Goal: Task Accomplishment & Management: Use online tool/utility

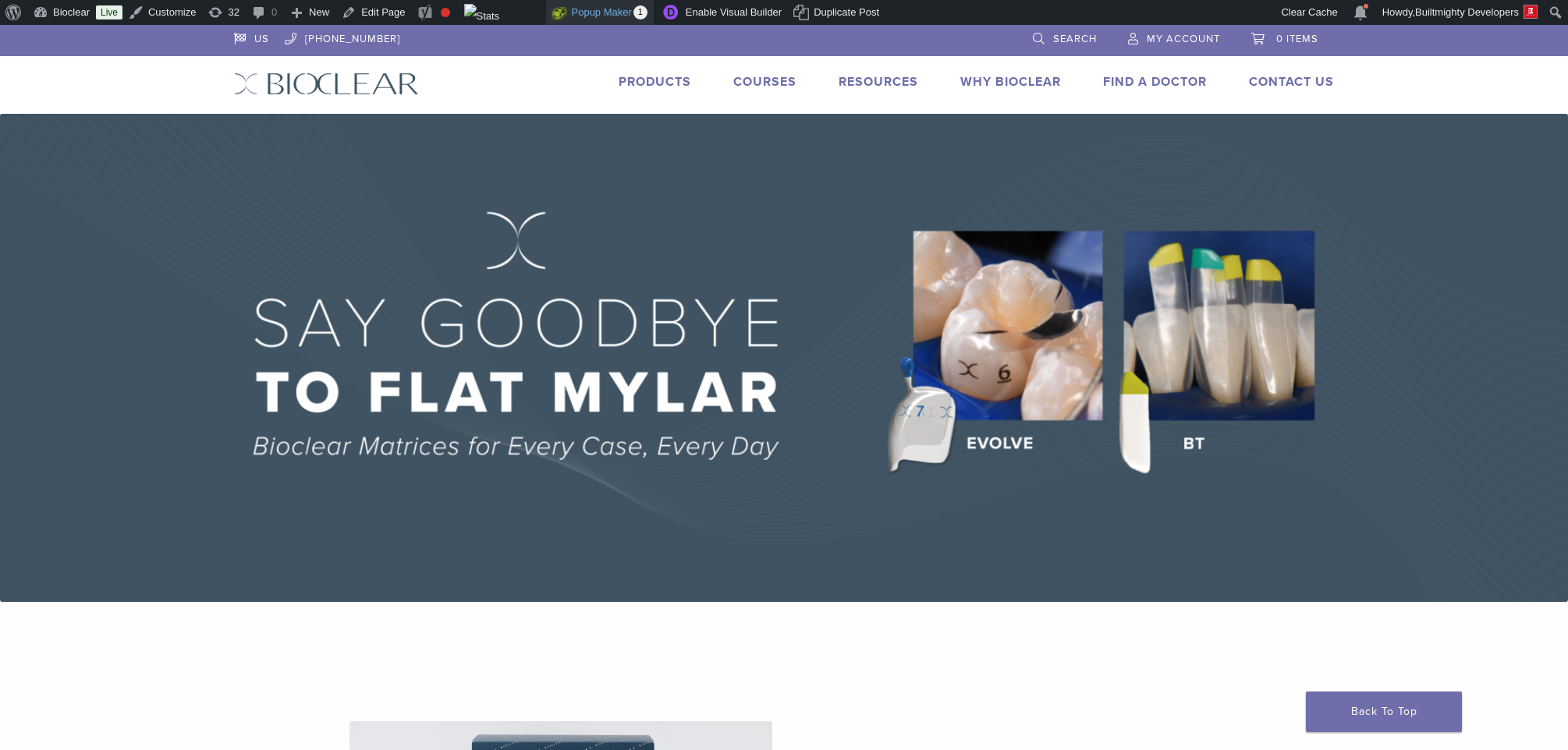
click at [613, 8] on link "Popup Maker 1" at bounding box center [600, 12] width 108 height 25
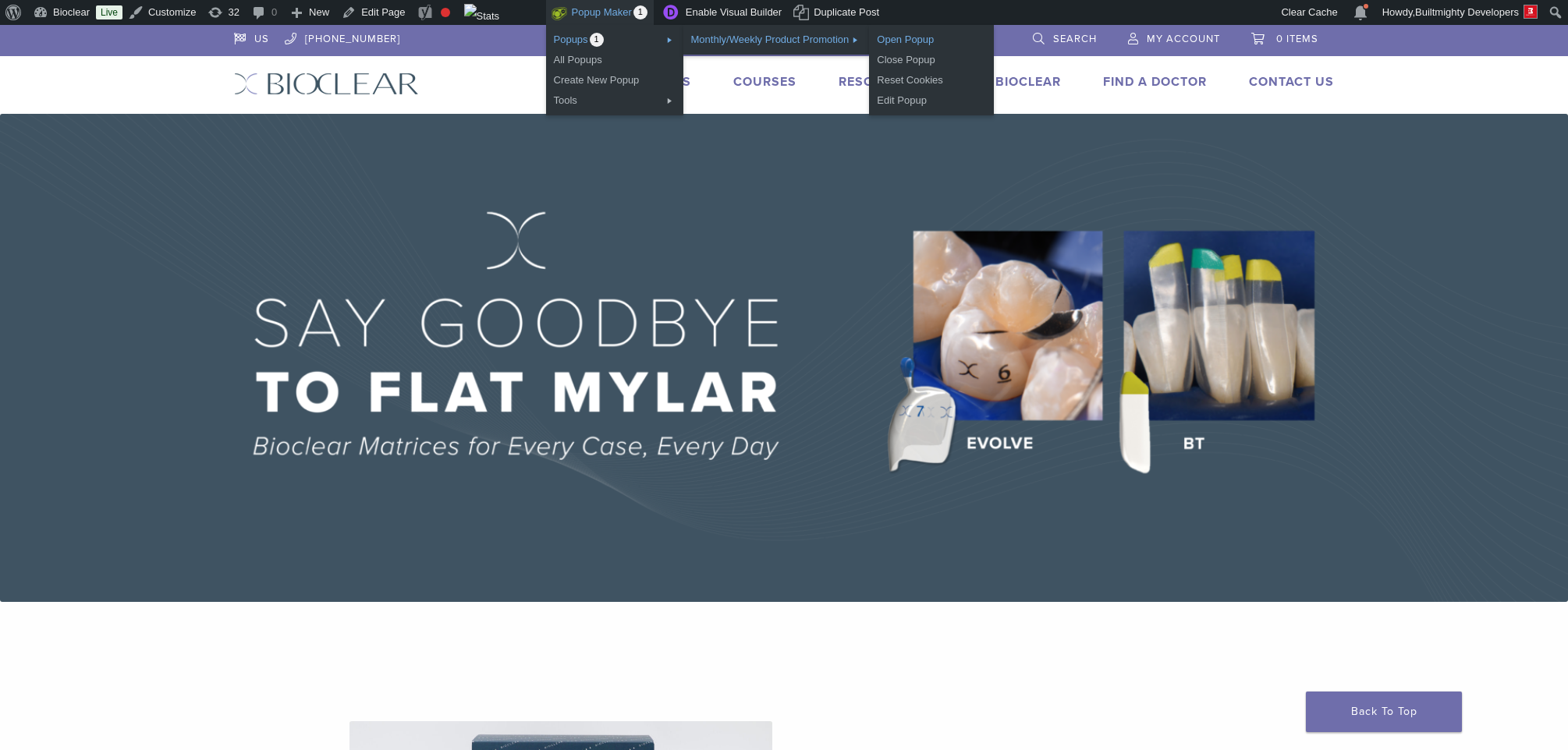
click at [938, 40] on link "Open Popup" at bounding box center [931, 40] width 125 height 20
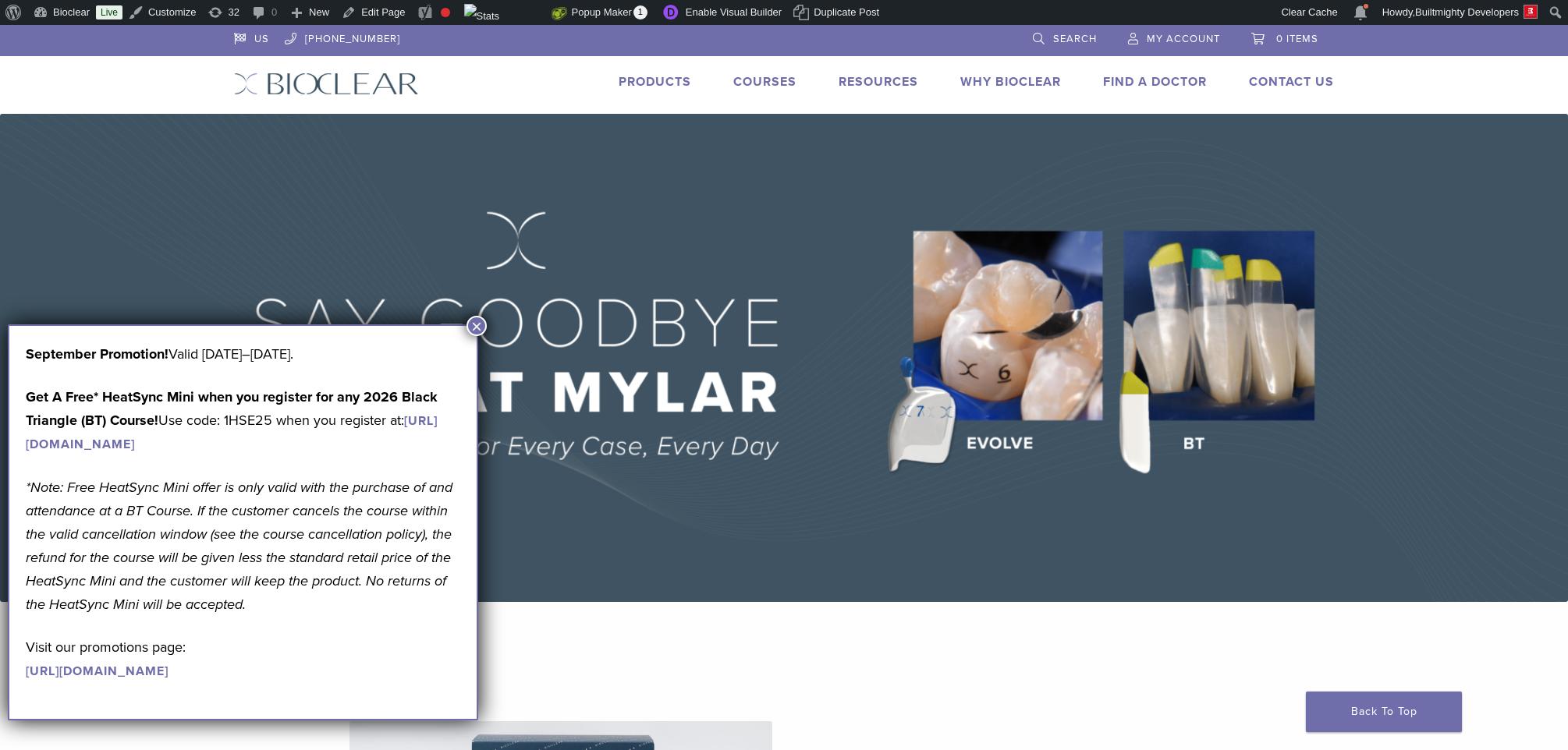
click at [169, 679] on link "[URL][DOMAIN_NAME]" at bounding box center [97, 671] width 143 height 15
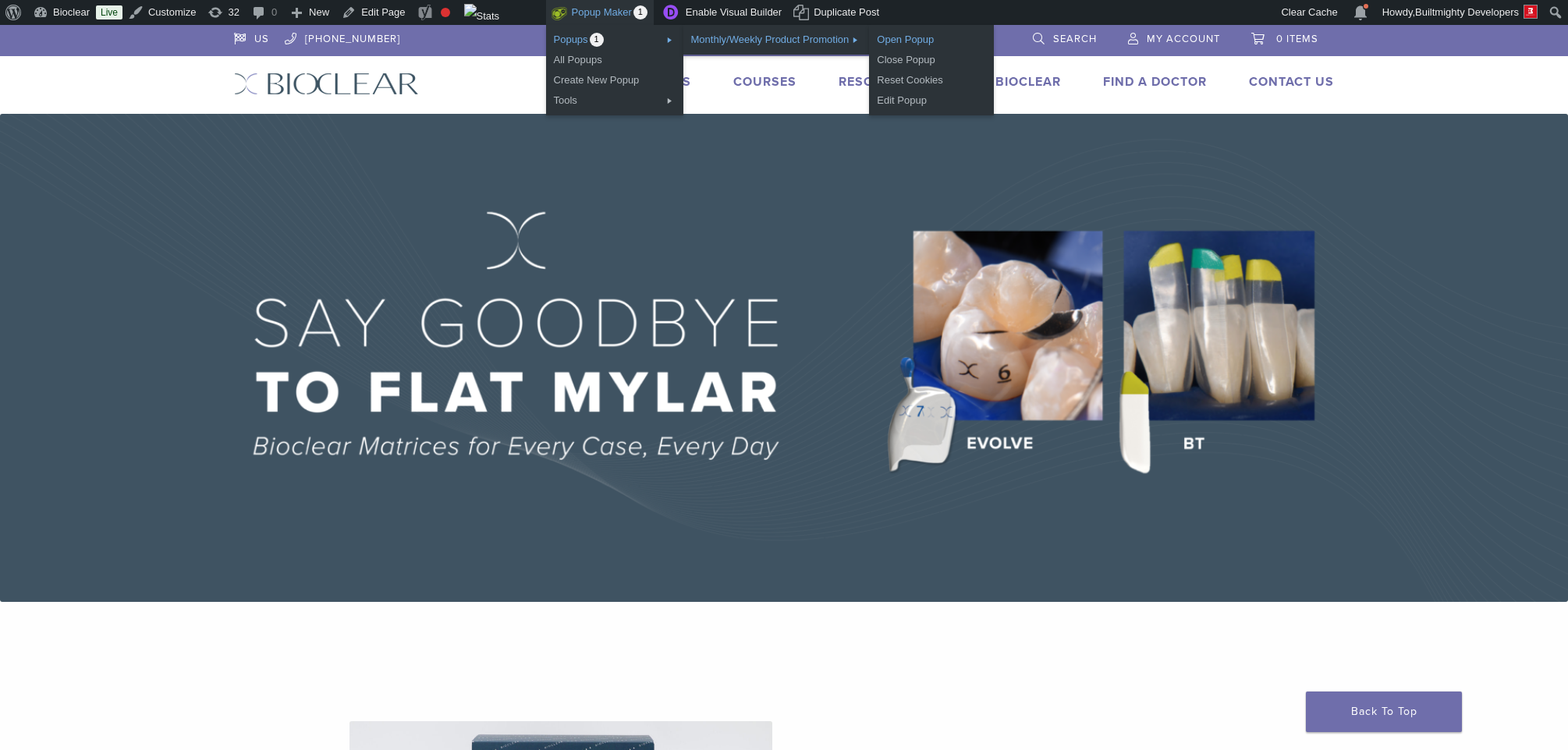
click at [940, 38] on link "Open Popup" at bounding box center [931, 40] width 125 height 20
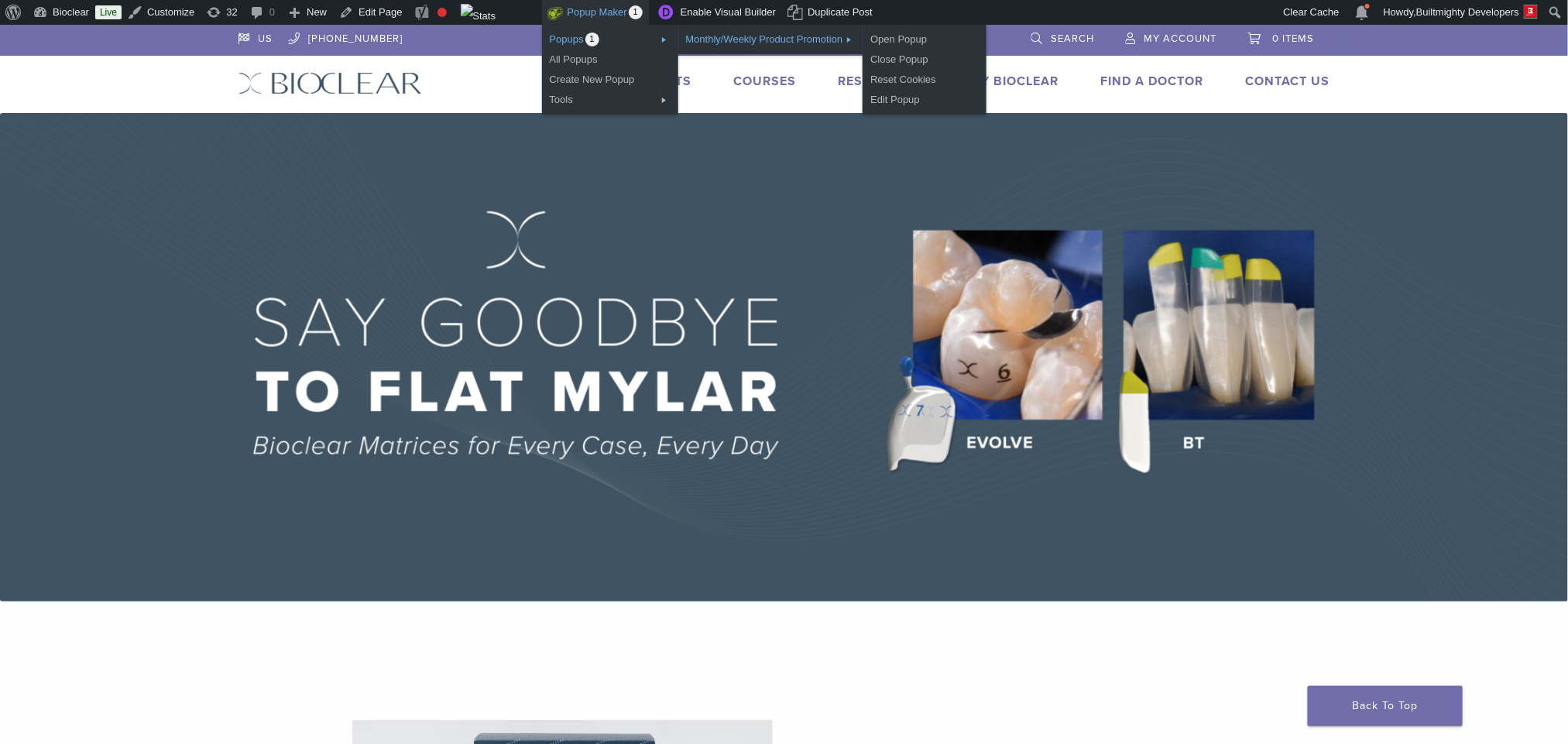
click at [771, 39] on link "Monthly/Weekly Product Promotion" at bounding box center [771, 39] width 185 height 20
click at [931, 43] on link "Open Popup" at bounding box center [924, 39] width 124 height 20
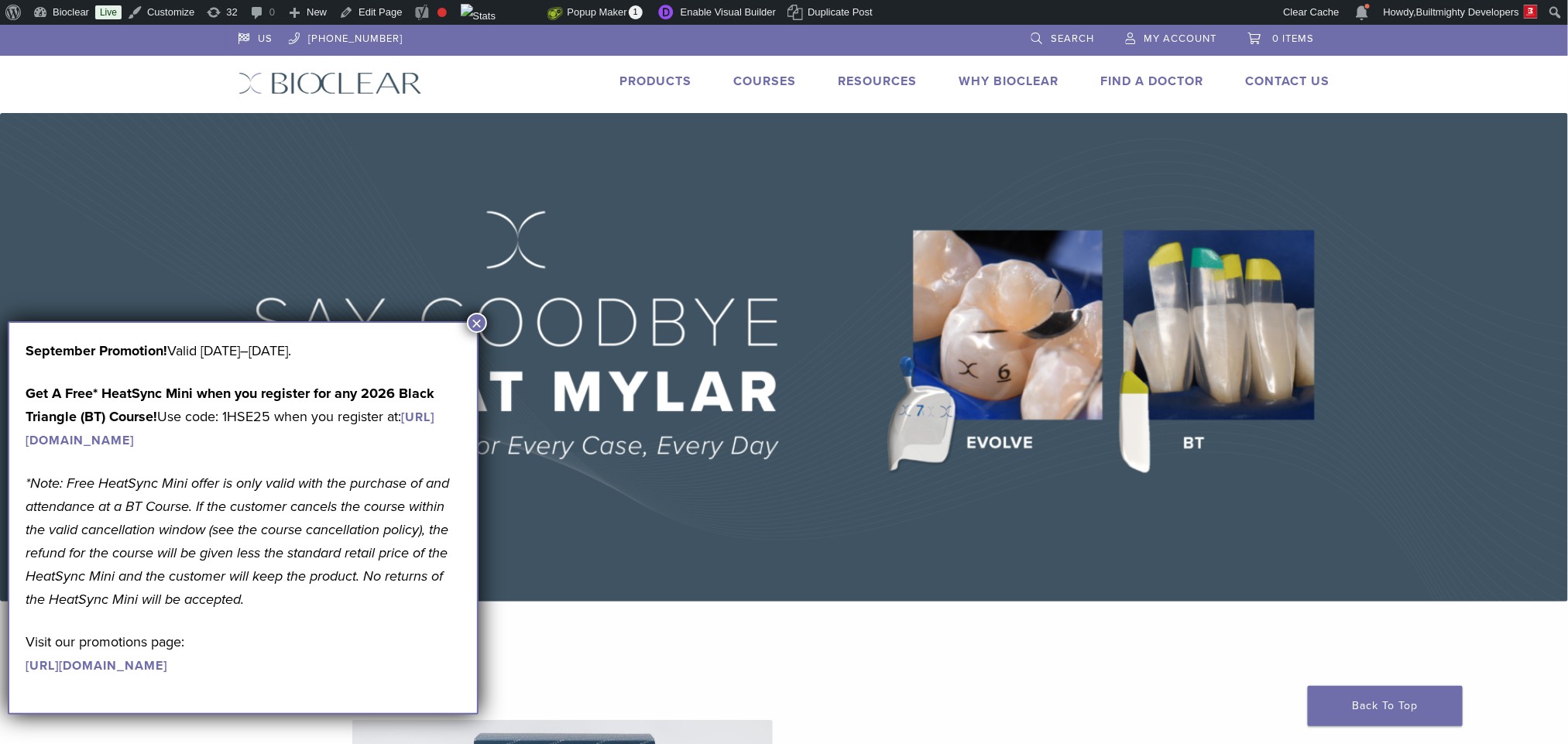
click at [479, 320] on button "×" at bounding box center [476, 323] width 20 height 20
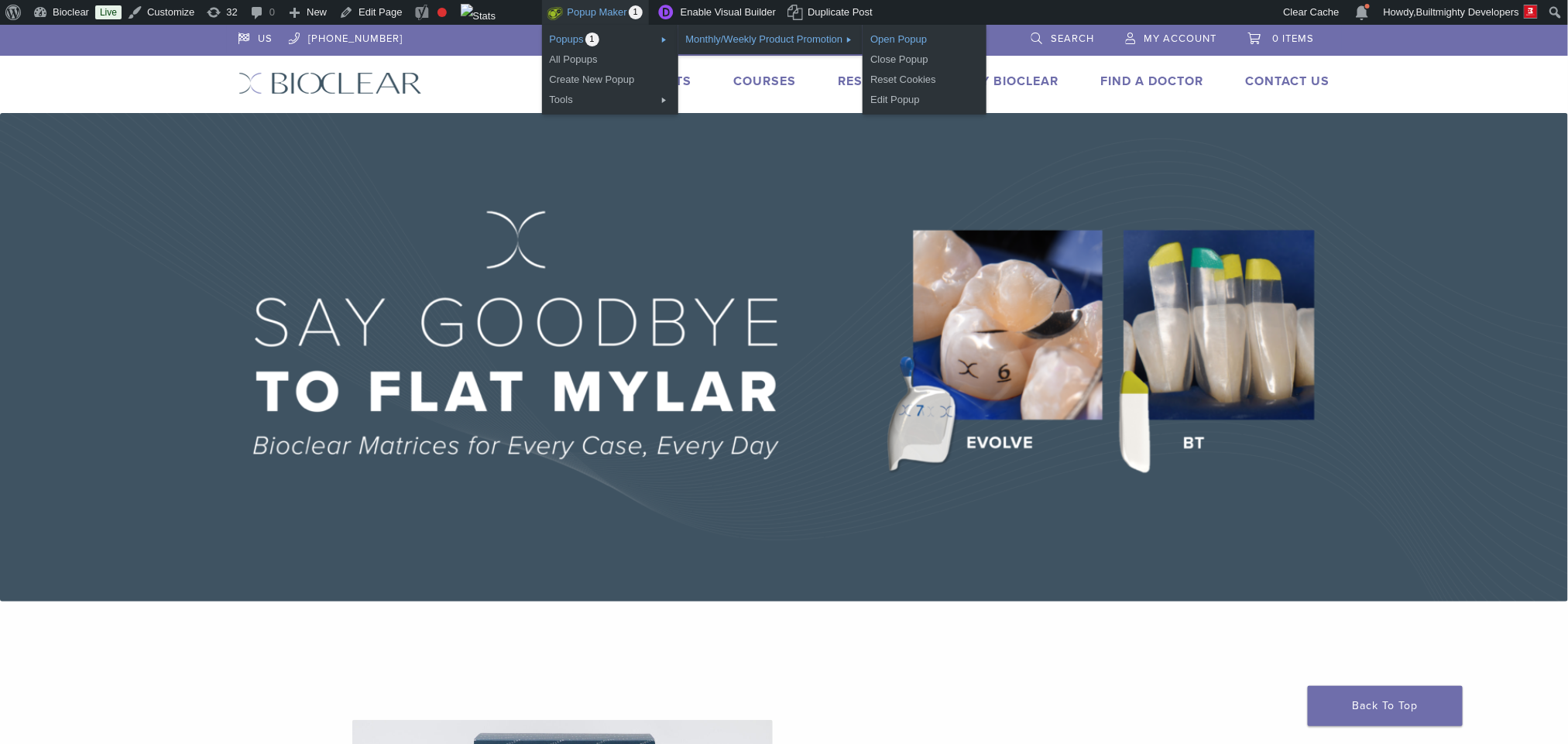
click at [920, 40] on link "Open Popup" at bounding box center [924, 39] width 124 height 20
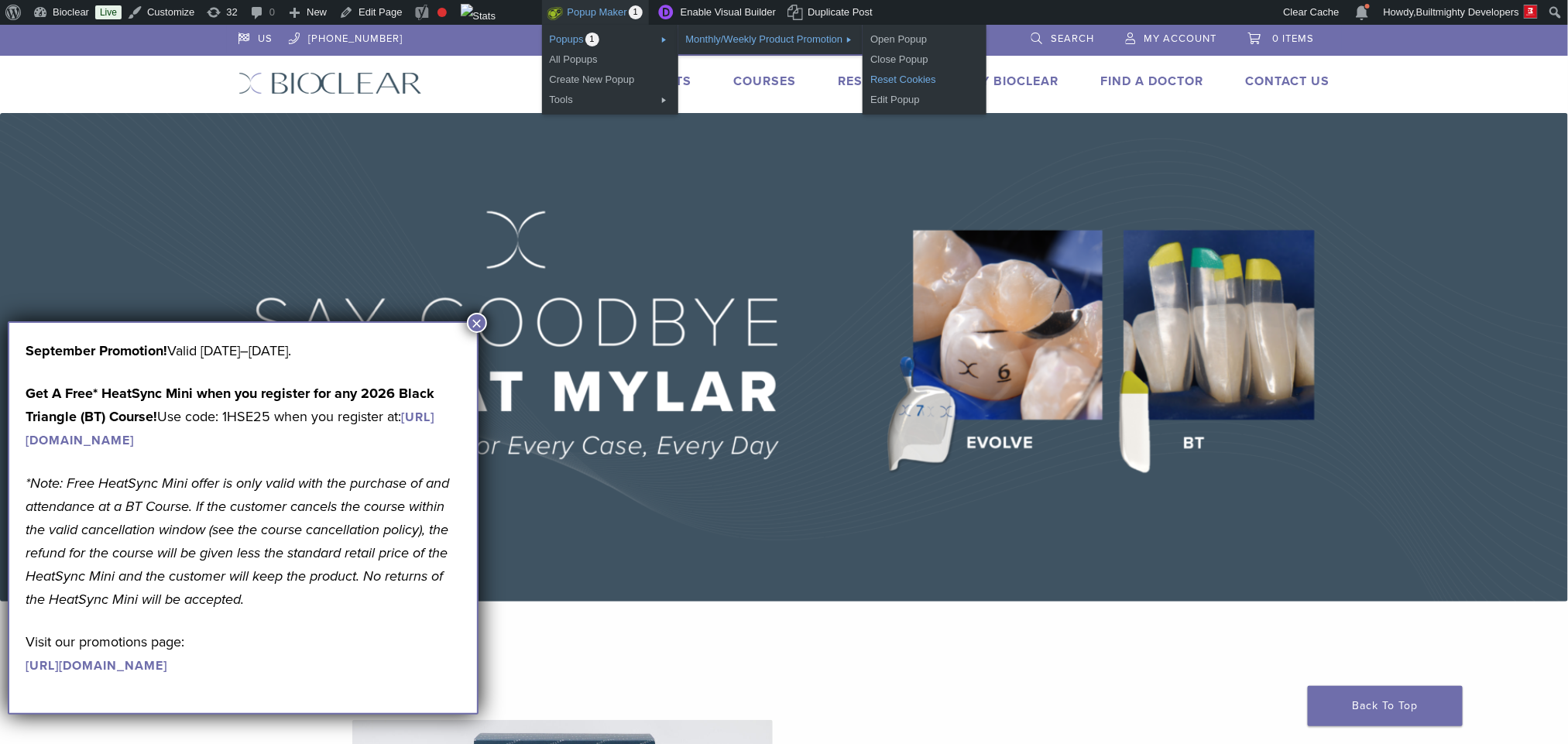
click at [916, 80] on link "Reset Cookies" at bounding box center [924, 80] width 124 height 20
click at [922, 41] on link "Open Popup" at bounding box center [924, 39] width 124 height 20
click at [921, 39] on link "Open Popup" at bounding box center [924, 39] width 124 height 20
click at [914, 100] on link "Edit Popup" at bounding box center [924, 100] width 124 height 20
click at [933, 57] on link "Close Popup" at bounding box center [924, 60] width 124 height 20
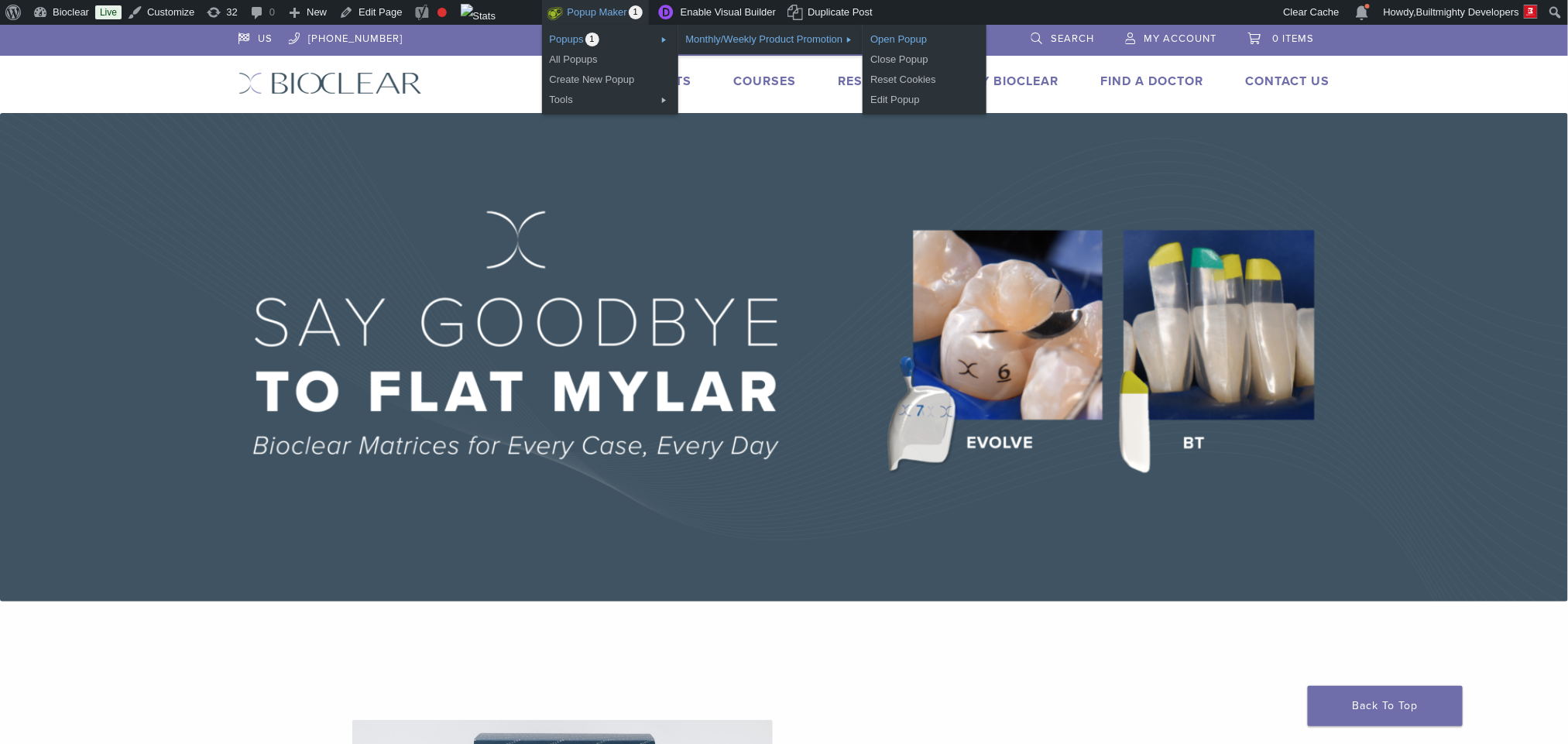
click at [915, 37] on link "Open Popup" at bounding box center [924, 39] width 124 height 20
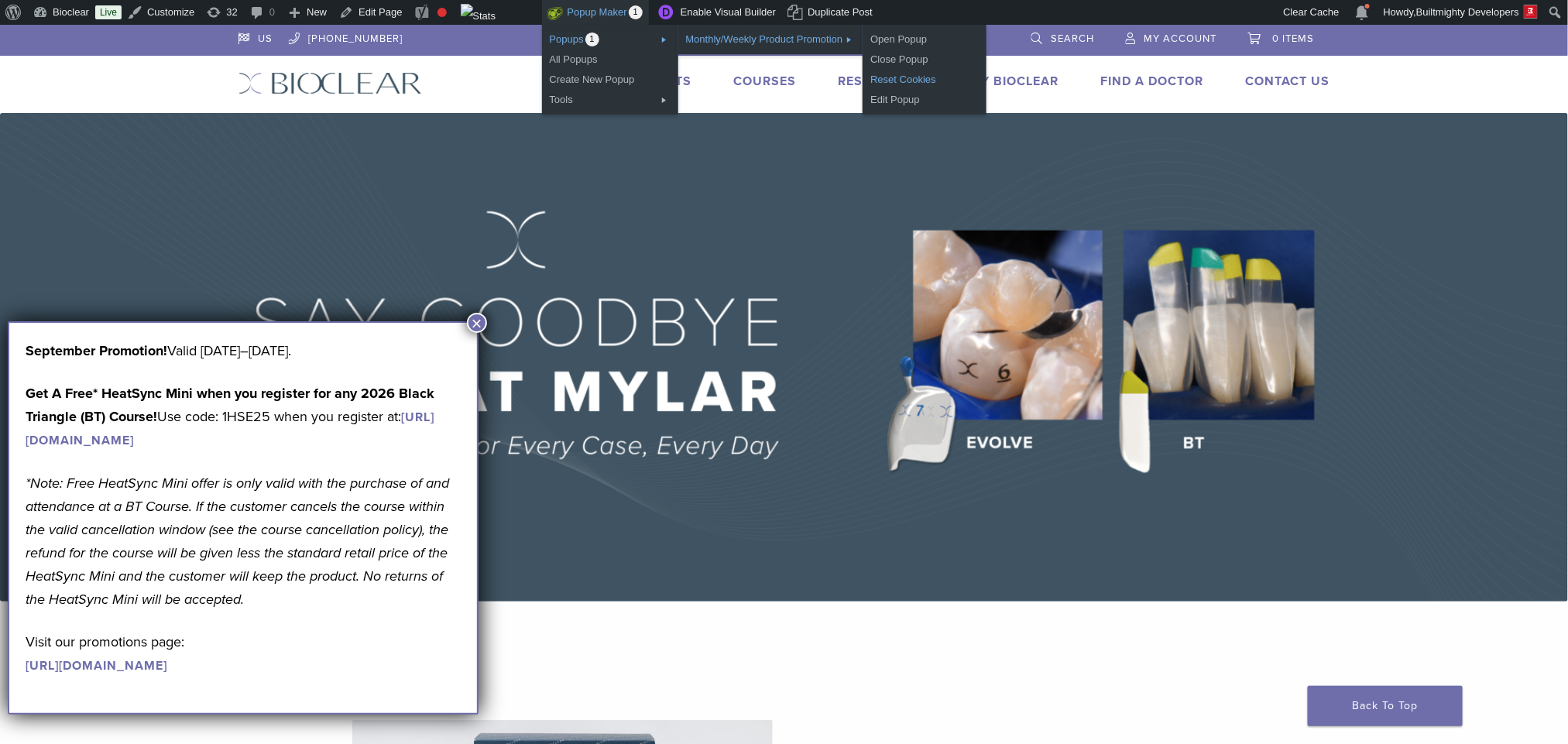
click at [918, 76] on link "Reset Cookies" at bounding box center [924, 80] width 124 height 20
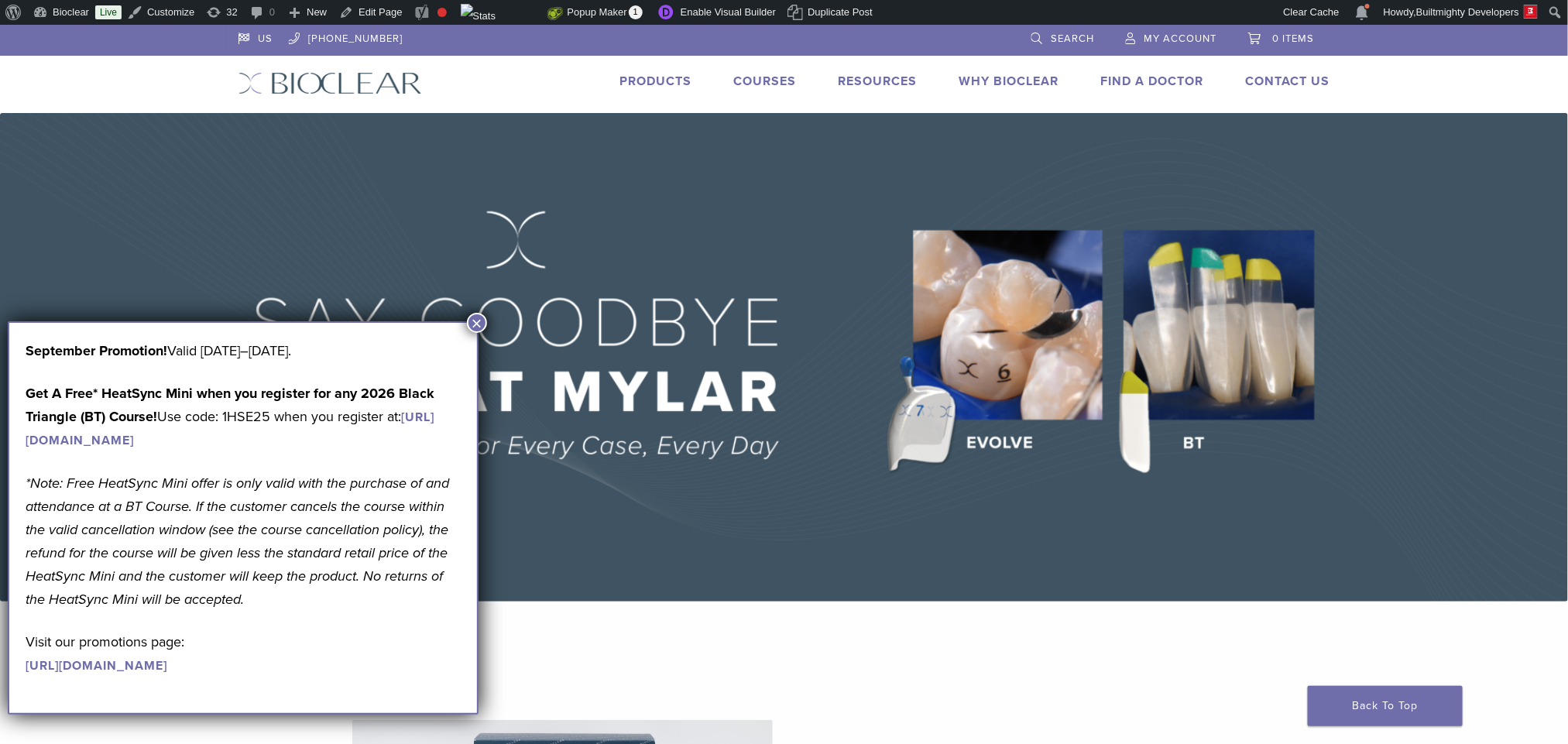
click at [456, 362] on div "September Promotion! Valid [DATE]–[DATE]. Get A Free* HeatSync Mini when you re…" at bounding box center [243, 508] width 435 height 338
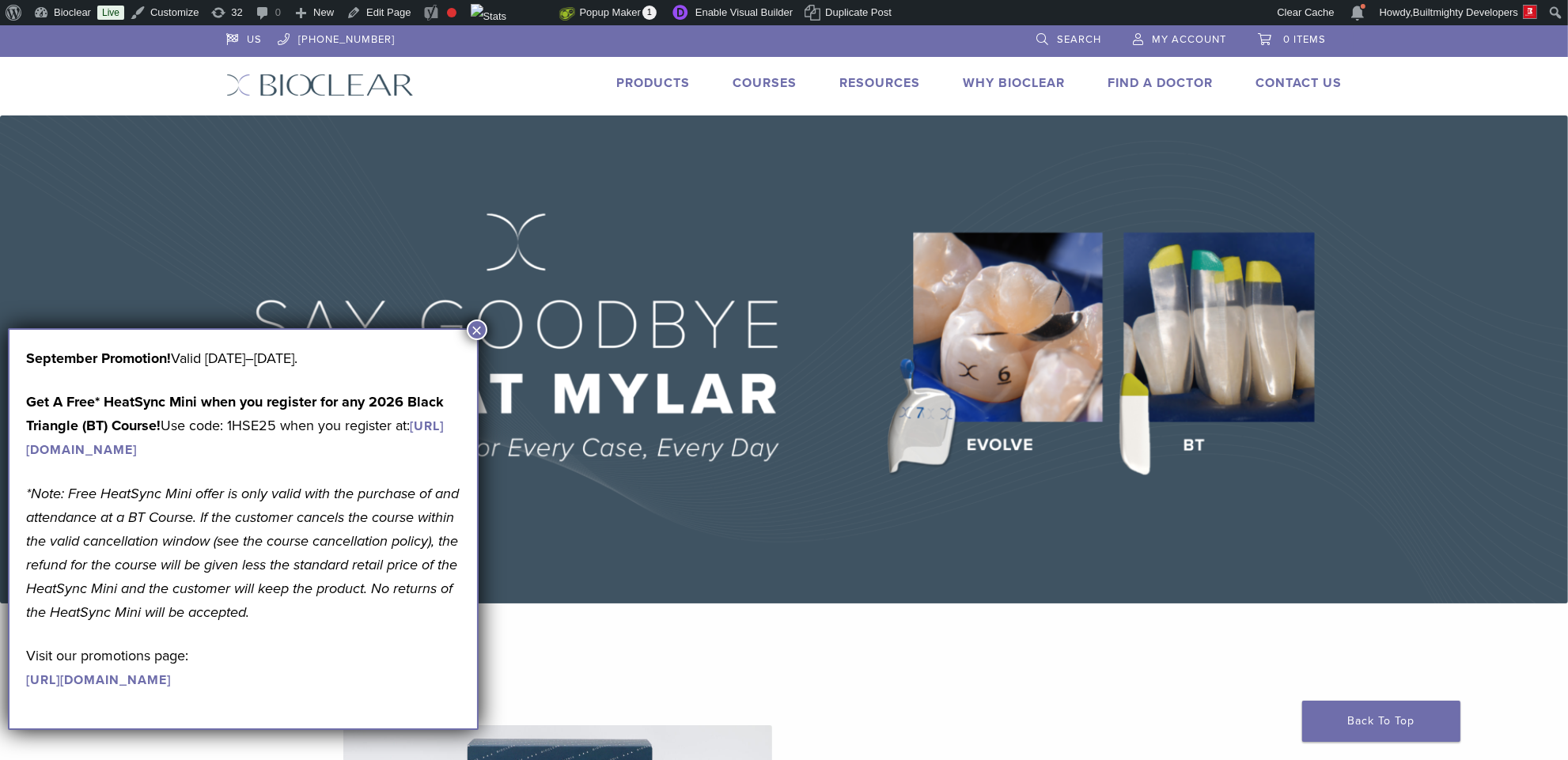
click at [477, 331] on button "×" at bounding box center [477, 329] width 21 height 21
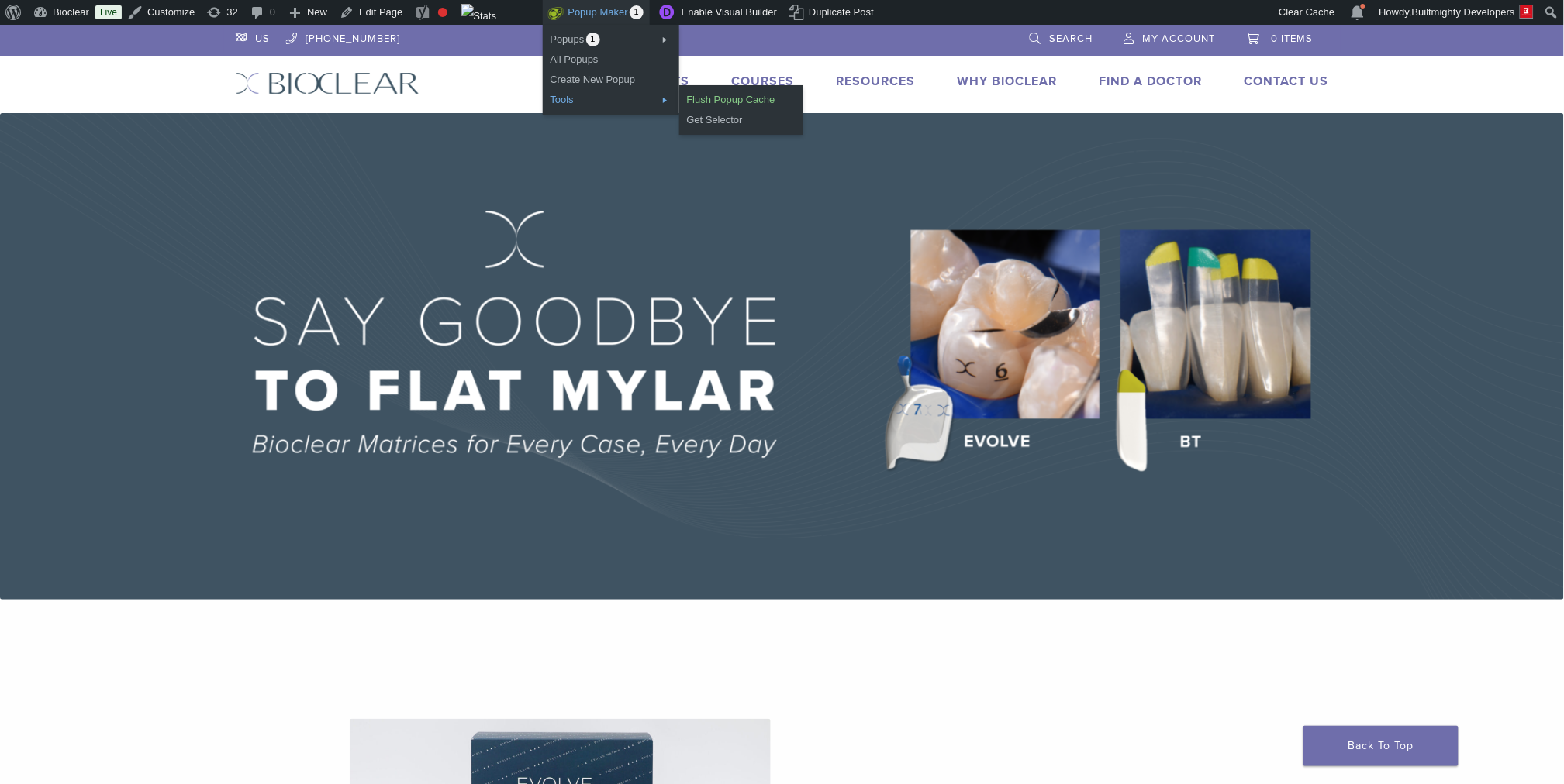
click at [737, 103] on link "Flush Popup Cache" at bounding box center [741, 100] width 124 height 20
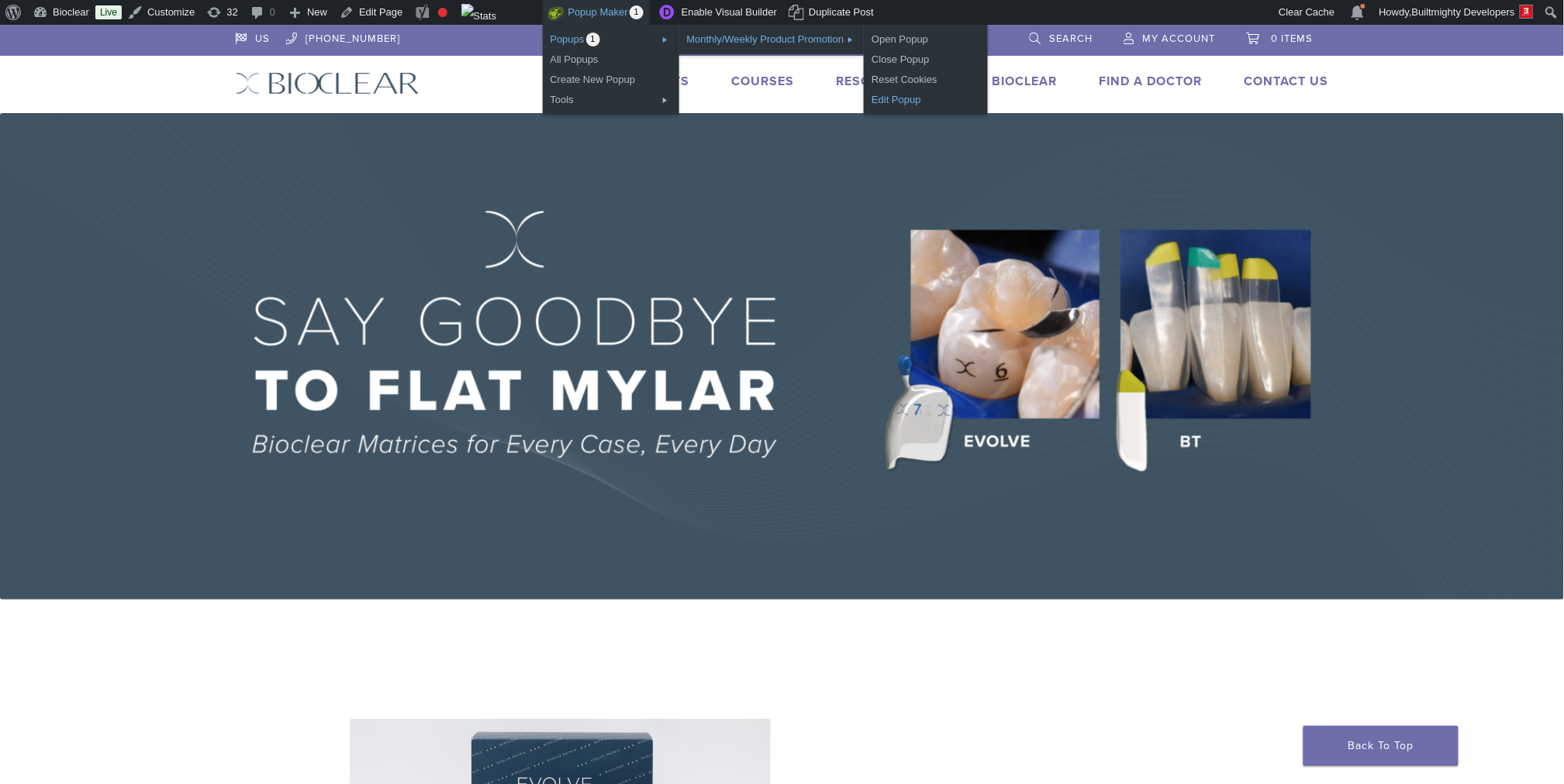
click at [913, 101] on link "Edit Popup" at bounding box center [925, 100] width 124 height 20
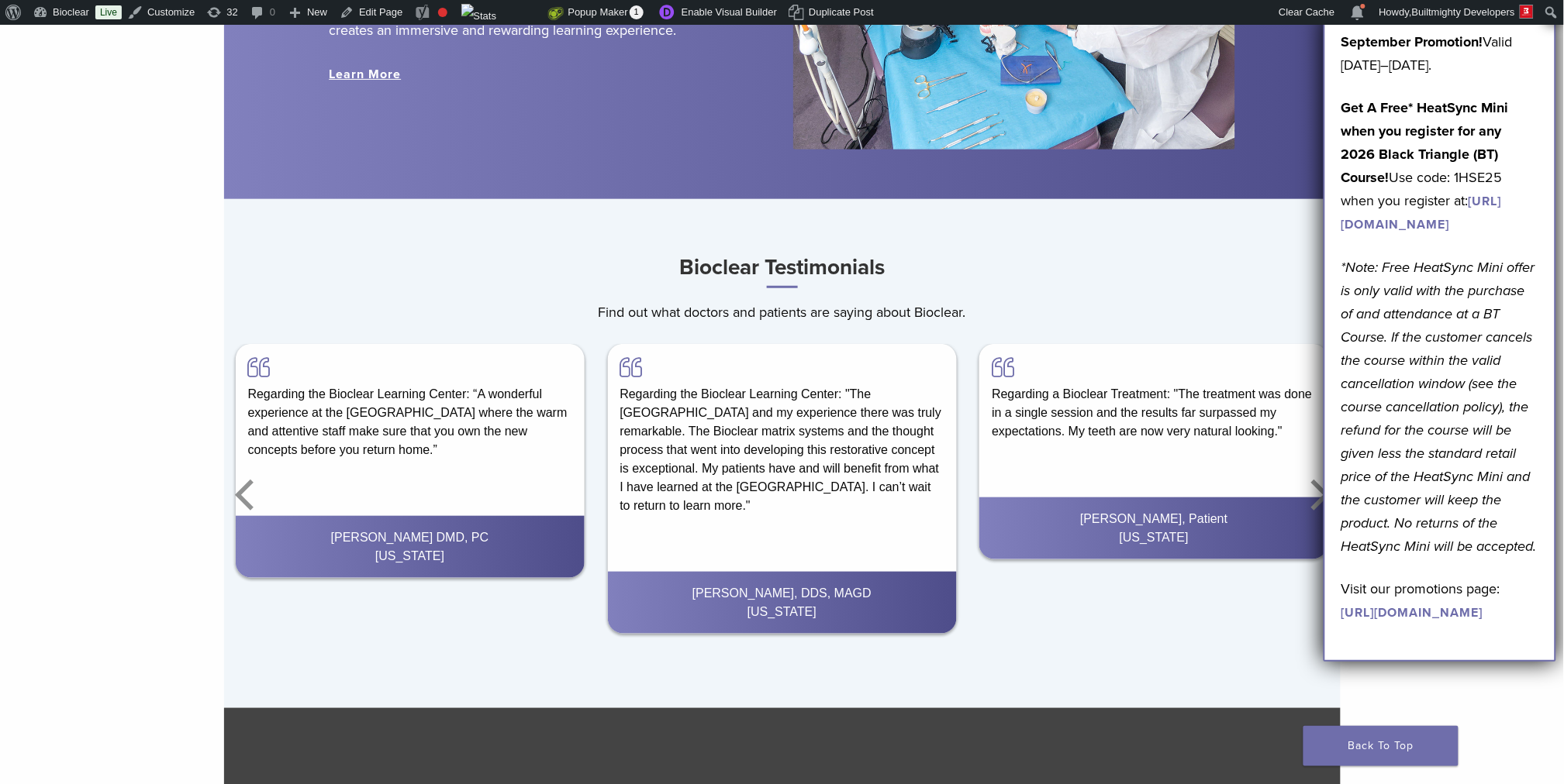
scroll to position [2226, 0]
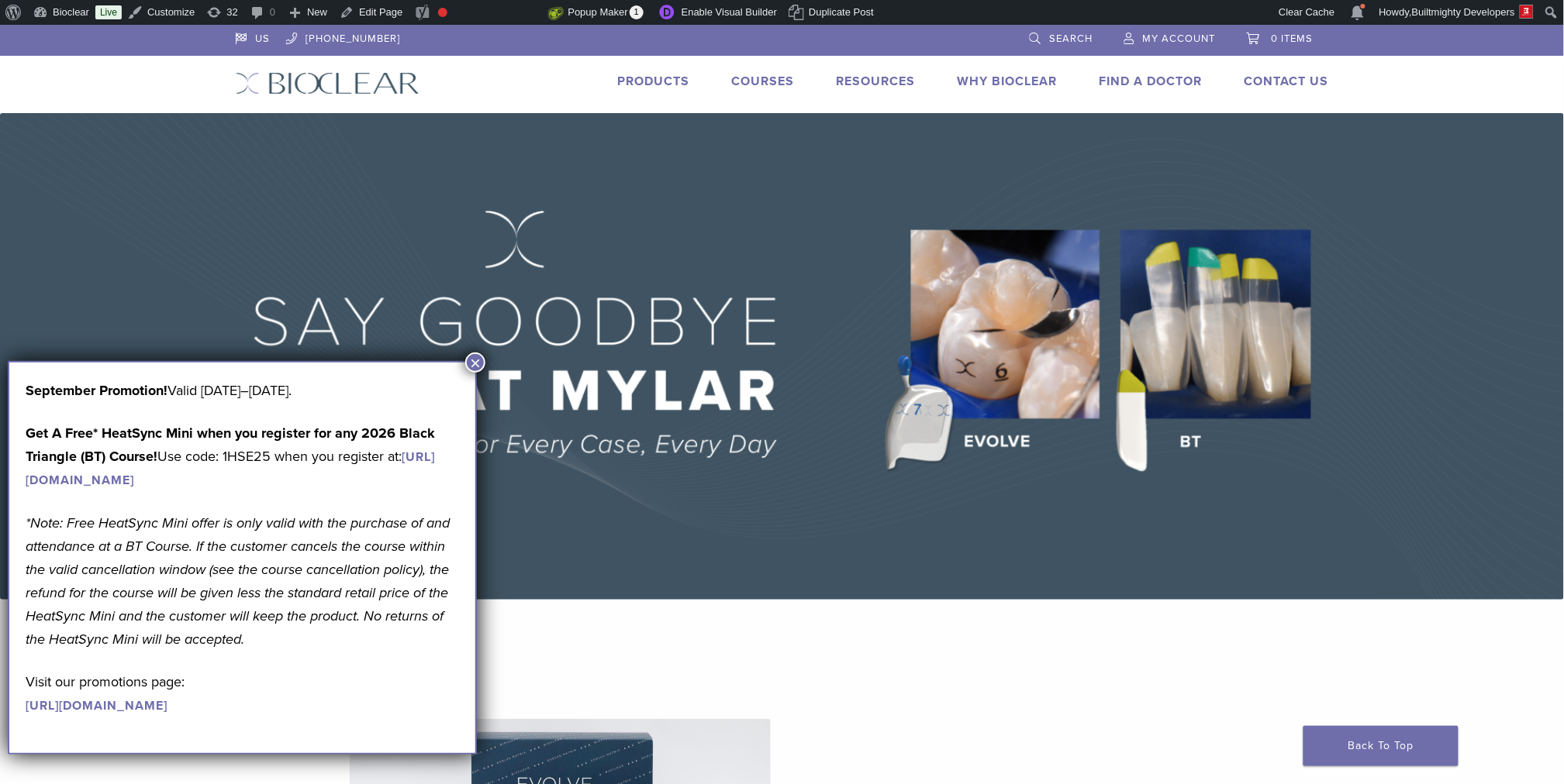
click at [235, 460] on p "Get A Free* HeatSync Mini when you register for any 2026 Black Triangle (BT) Co…" at bounding box center [242, 456] width 433 height 70
click at [207, 381] on p "September Promotion! Valid September 1–30, 2025." at bounding box center [242, 390] width 433 height 23
click at [474, 362] on button "×" at bounding box center [475, 362] width 20 height 20
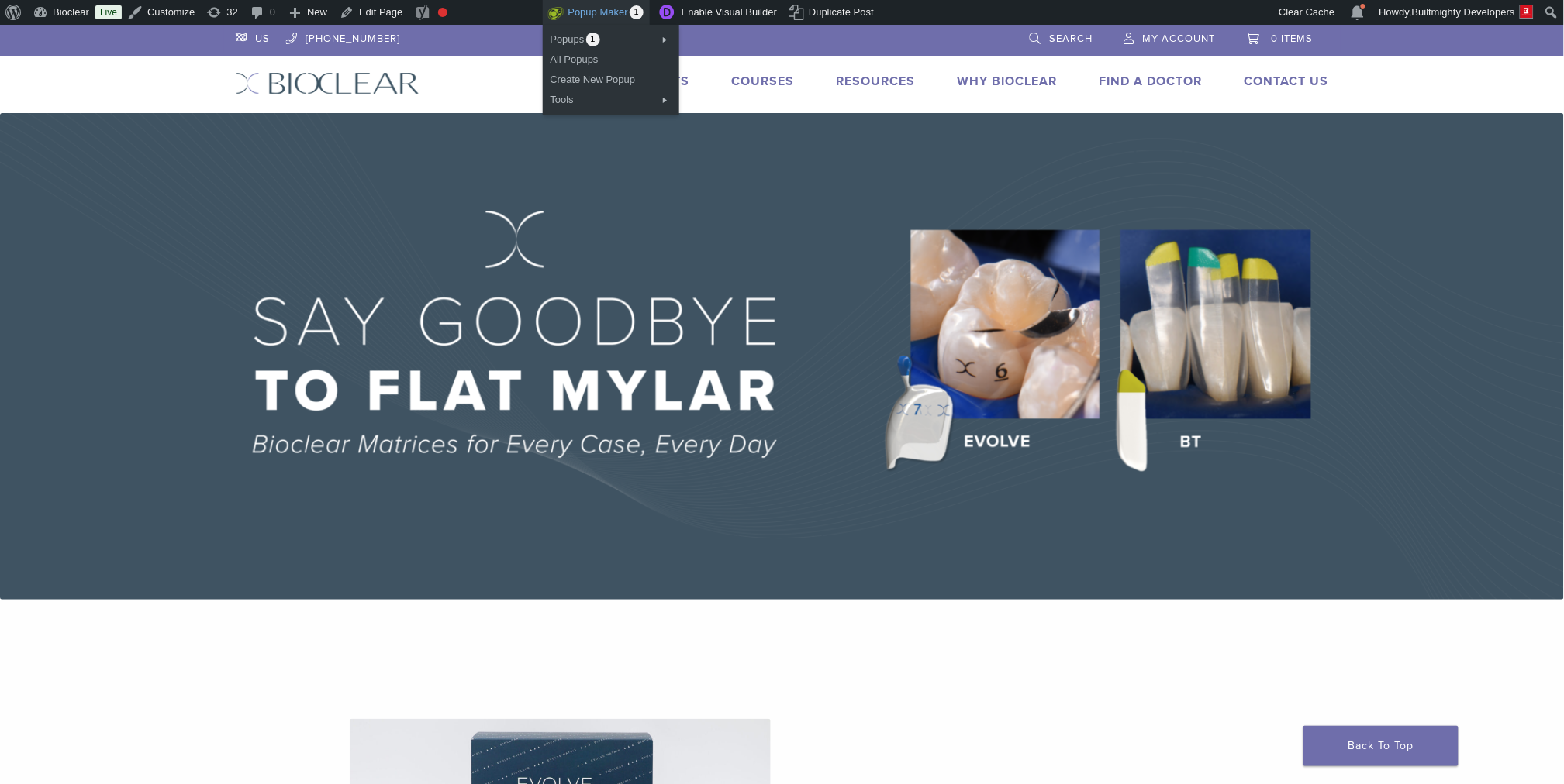
click at [602, 15] on link "Popup Maker 1" at bounding box center [596, 12] width 107 height 25
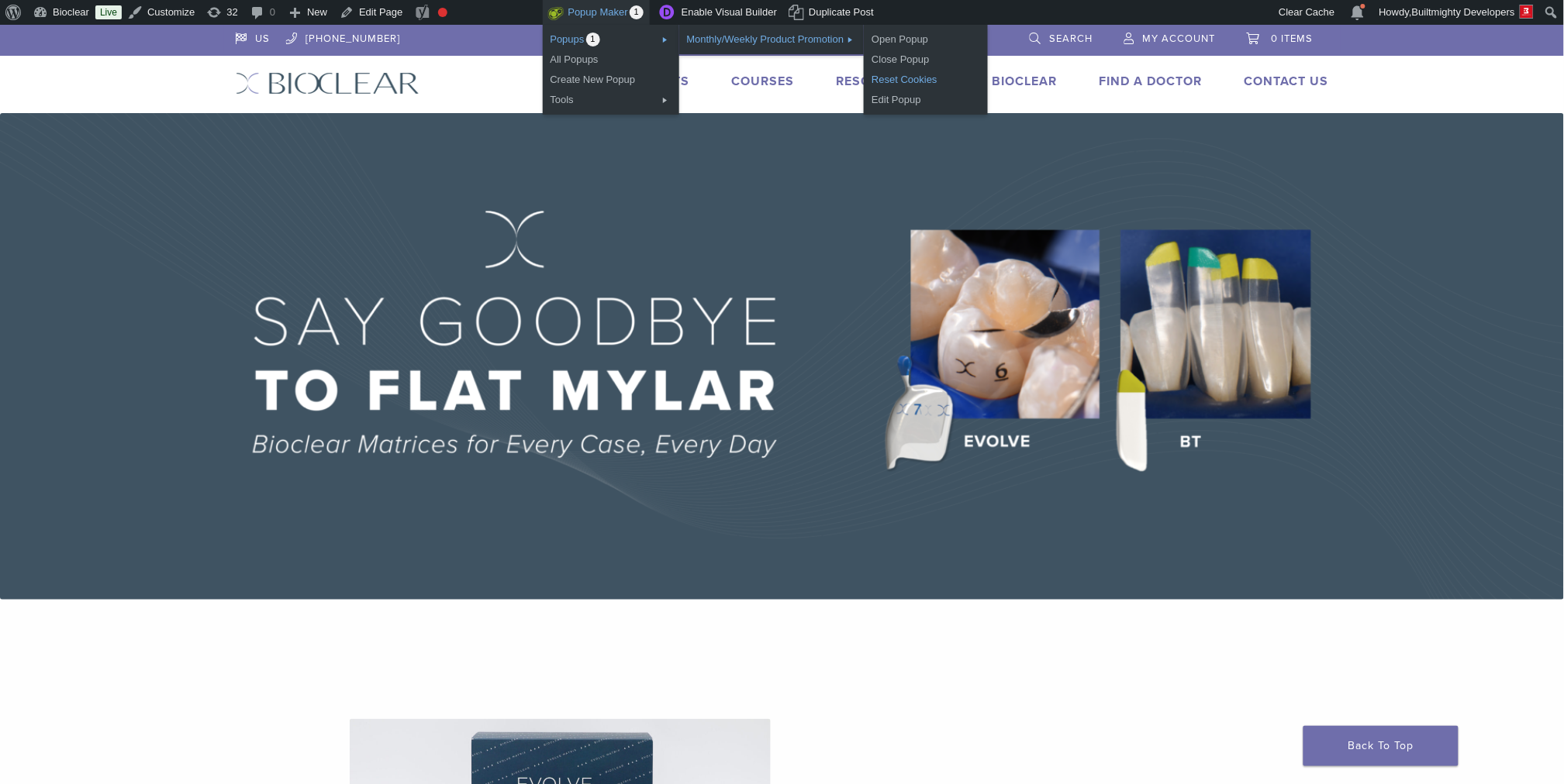
click at [920, 80] on link "Reset Cookies" at bounding box center [925, 80] width 124 height 20
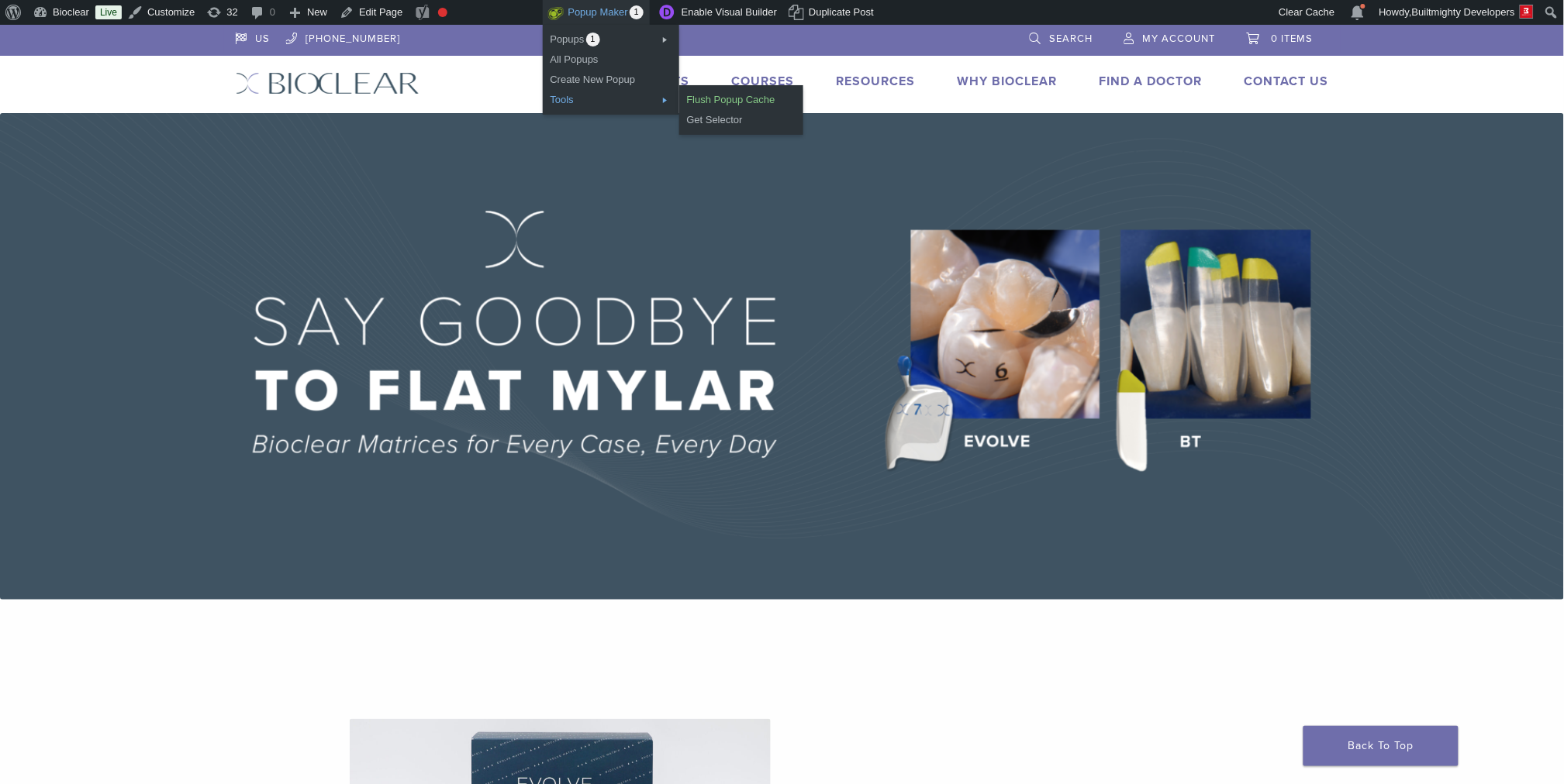
click at [742, 103] on link "Flush Popup Cache" at bounding box center [741, 100] width 124 height 20
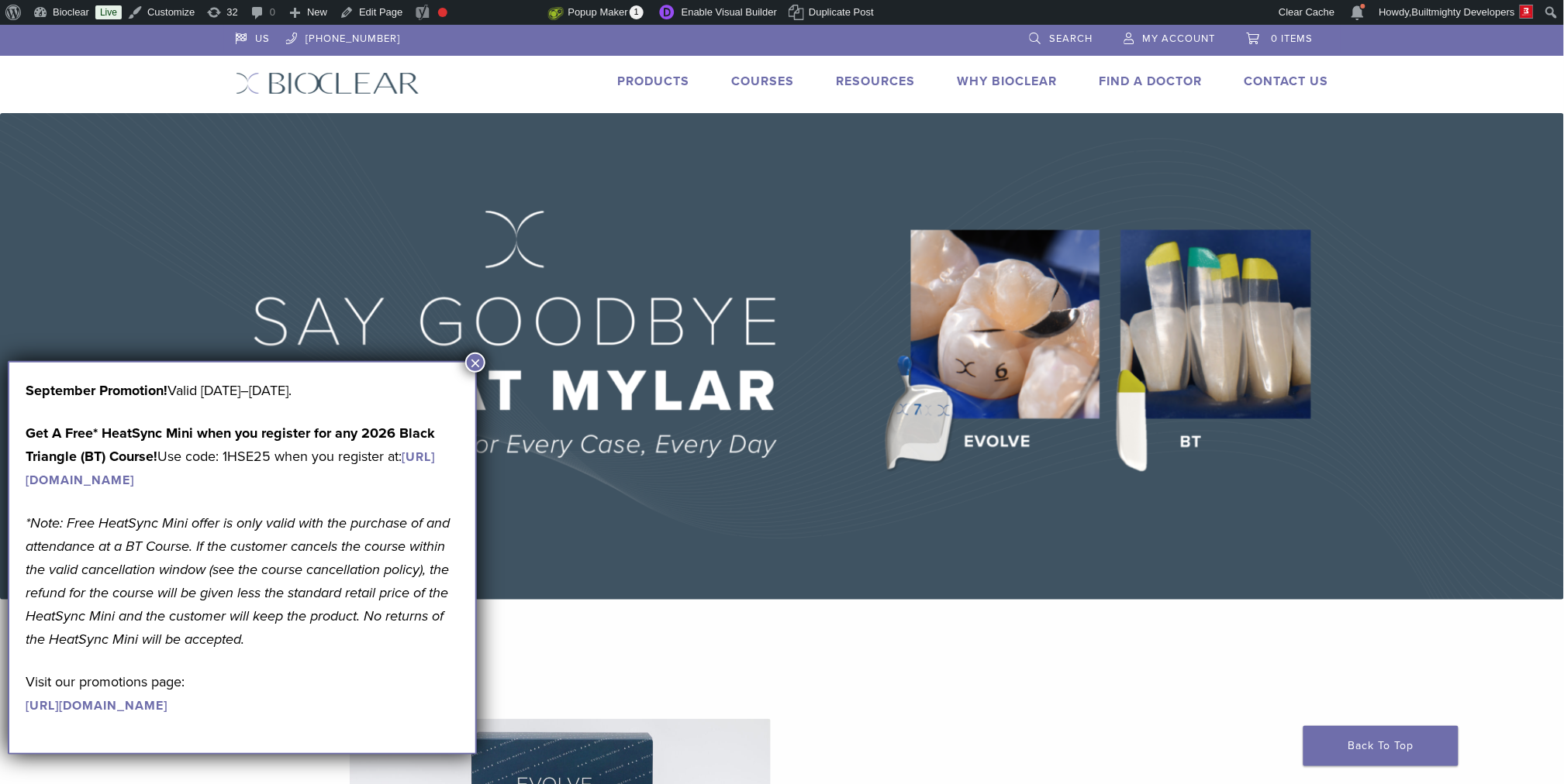
click at [226, 419] on div "September Promotion! Valid September 1–30, 2025. Get A Free* HeatSync Mini when…" at bounding box center [242, 548] width 433 height 338
click at [231, 540] on em "*Note: Free HeatSync Mini offer is only valid with the purchase of and attendan…" at bounding box center [238, 581] width 424 height 134
click at [196, 556] on p "*Note: Free HeatSync Mini offer is only valid with the purchase of and attendan…" at bounding box center [242, 580] width 433 height 139
click at [263, 555] on p "*Note: Free HeatSync Mini offer is only valid with the purchase of and attendan…" at bounding box center [242, 580] width 433 height 139
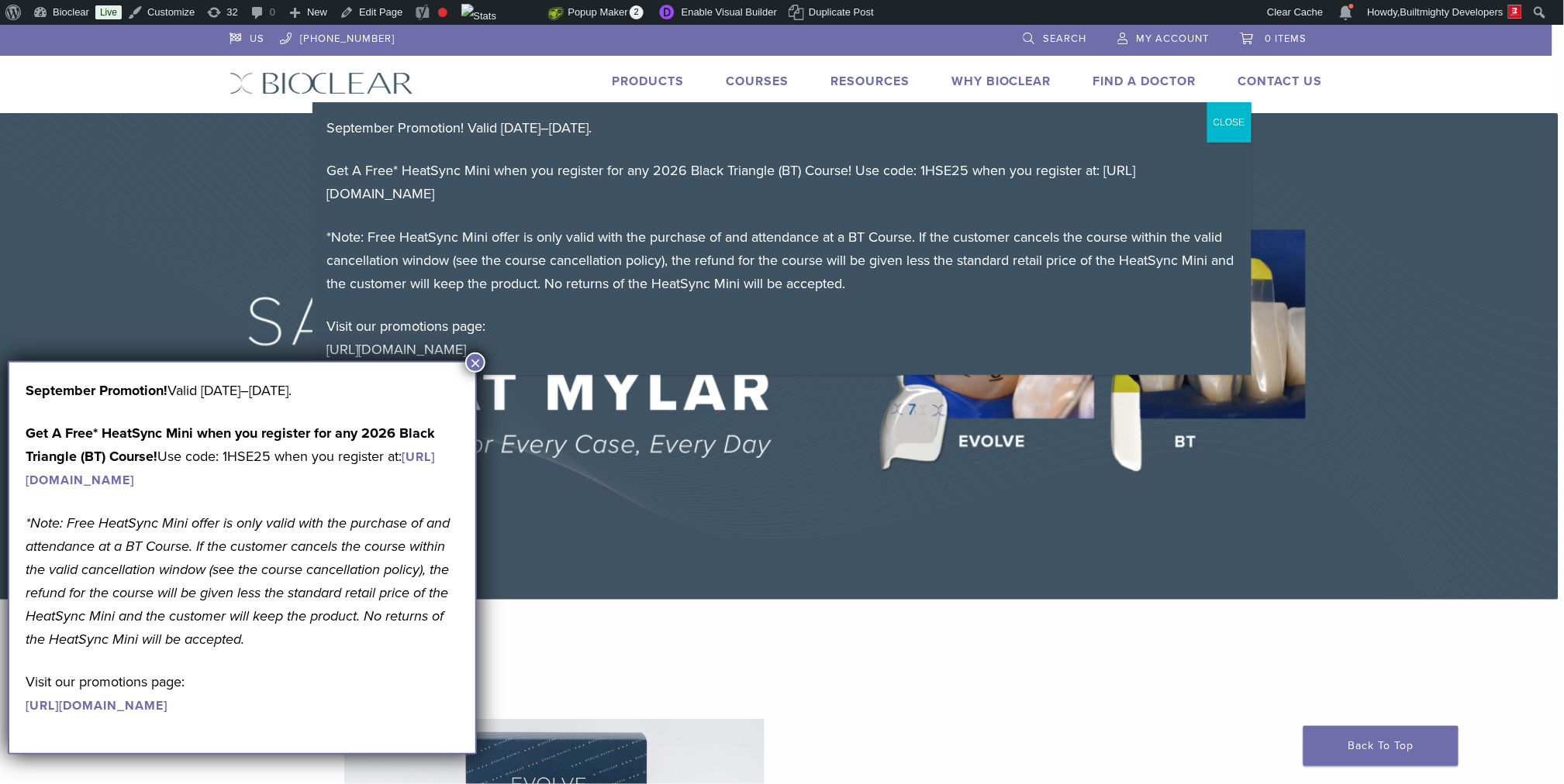
click at [1236, 122] on button "CLOSE" at bounding box center [1229, 122] width 44 height 40
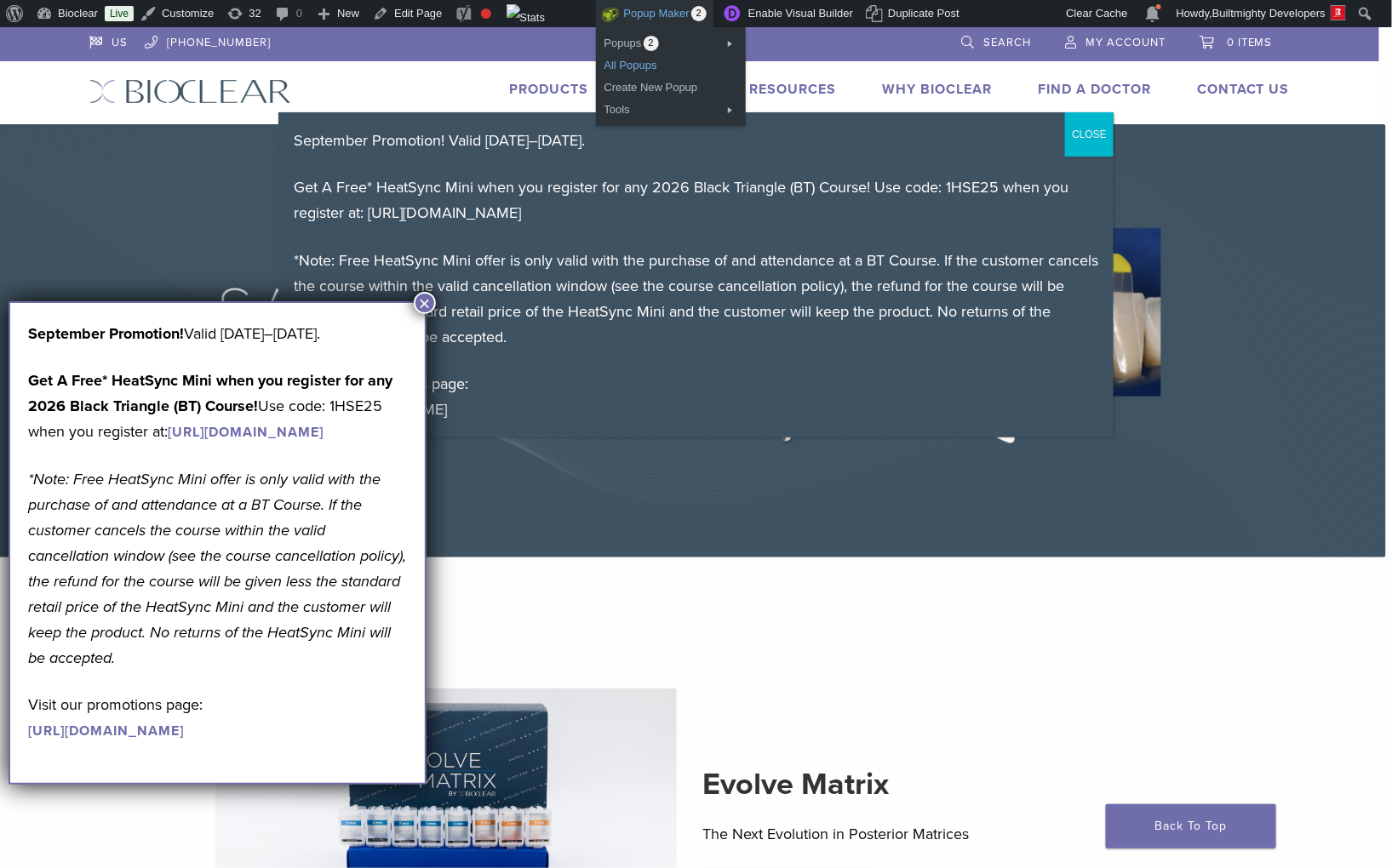
click at [636, 66] on link "All Popups" at bounding box center [670, 65] width 149 height 22
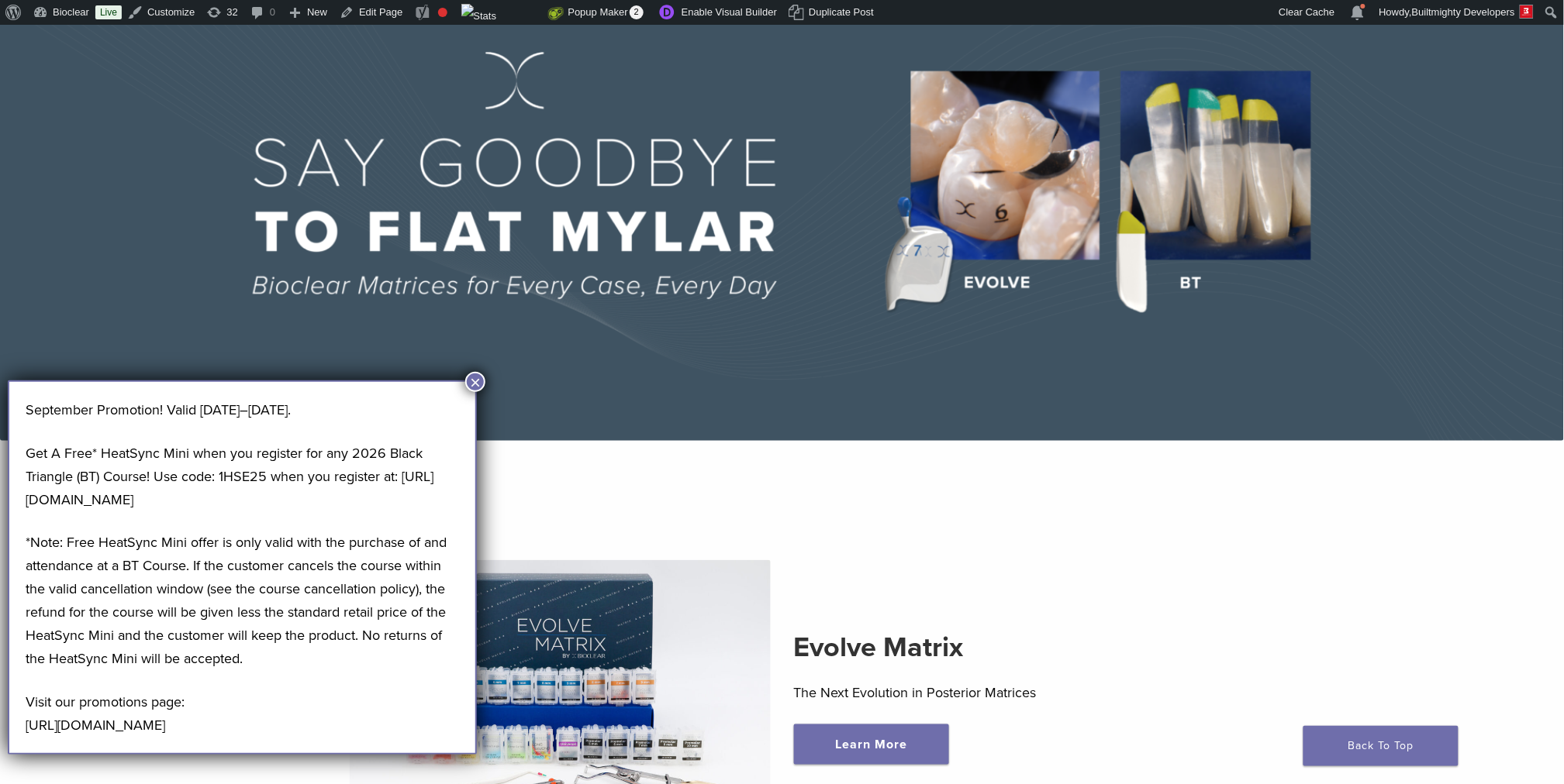
scroll to position [200, 0]
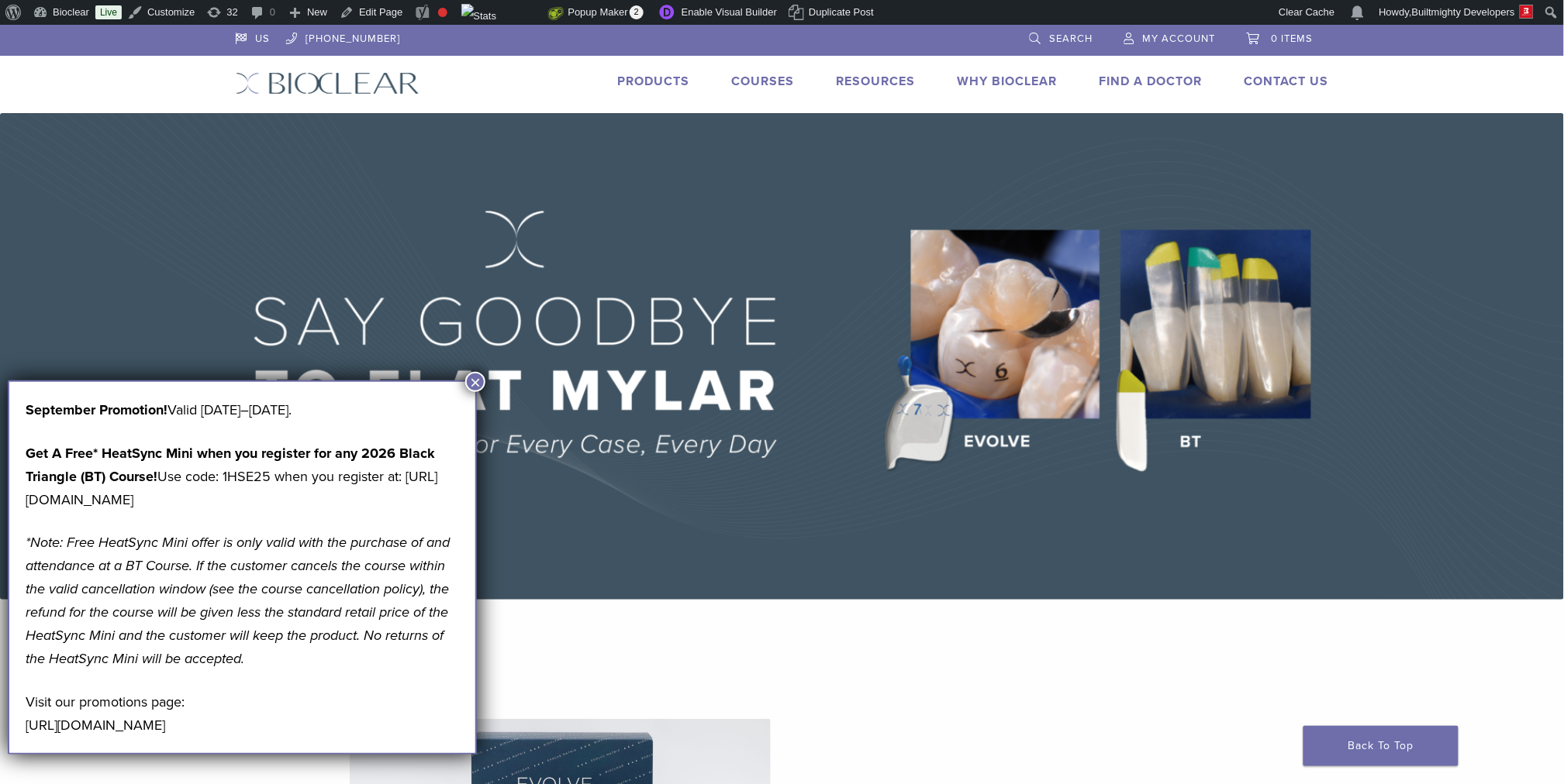
scroll to position [220, 0]
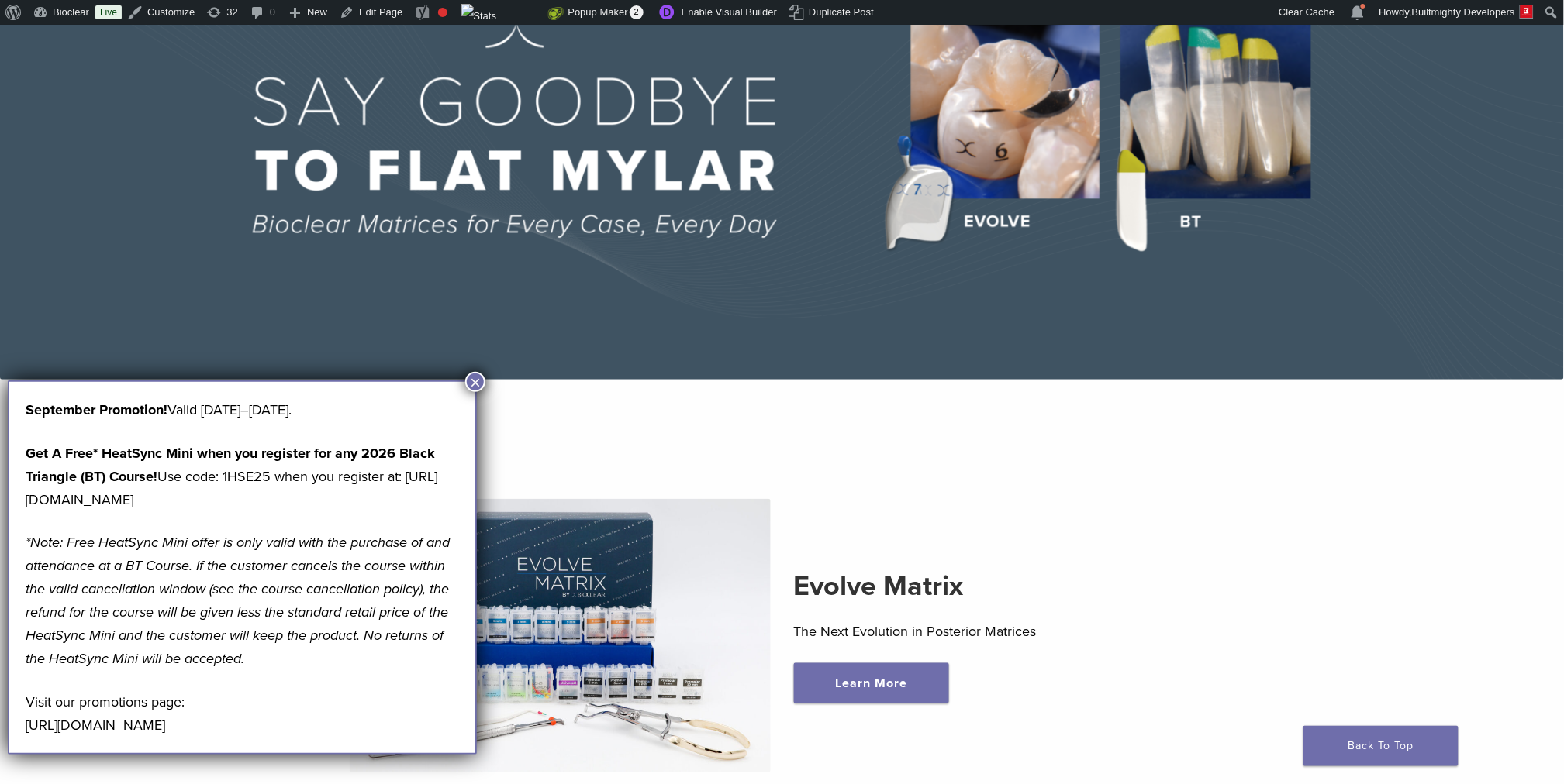
click at [204, 643] on p "*Note: Free HeatSync Mini offer is only valid with the purchase of and attendan…" at bounding box center [242, 600] width 433 height 139
click at [213, 737] on p "Visit our promotions page: [URL][DOMAIN_NAME]" at bounding box center [242, 714] width 433 height 47
click at [192, 737] on p "Visit our promotions page: [URL][DOMAIN_NAME]" at bounding box center [242, 714] width 433 height 47
click at [118, 656] on em "*Note: Free HeatSync Mini offer is only valid with the purchase of and attendan…" at bounding box center [238, 600] width 424 height 134
click at [134, 737] on p "Visit our promotions page: https://pages.bioclearmatrix.com/Bioclear-Product-Pr…" at bounding box center [242, 714] width 433 height 47
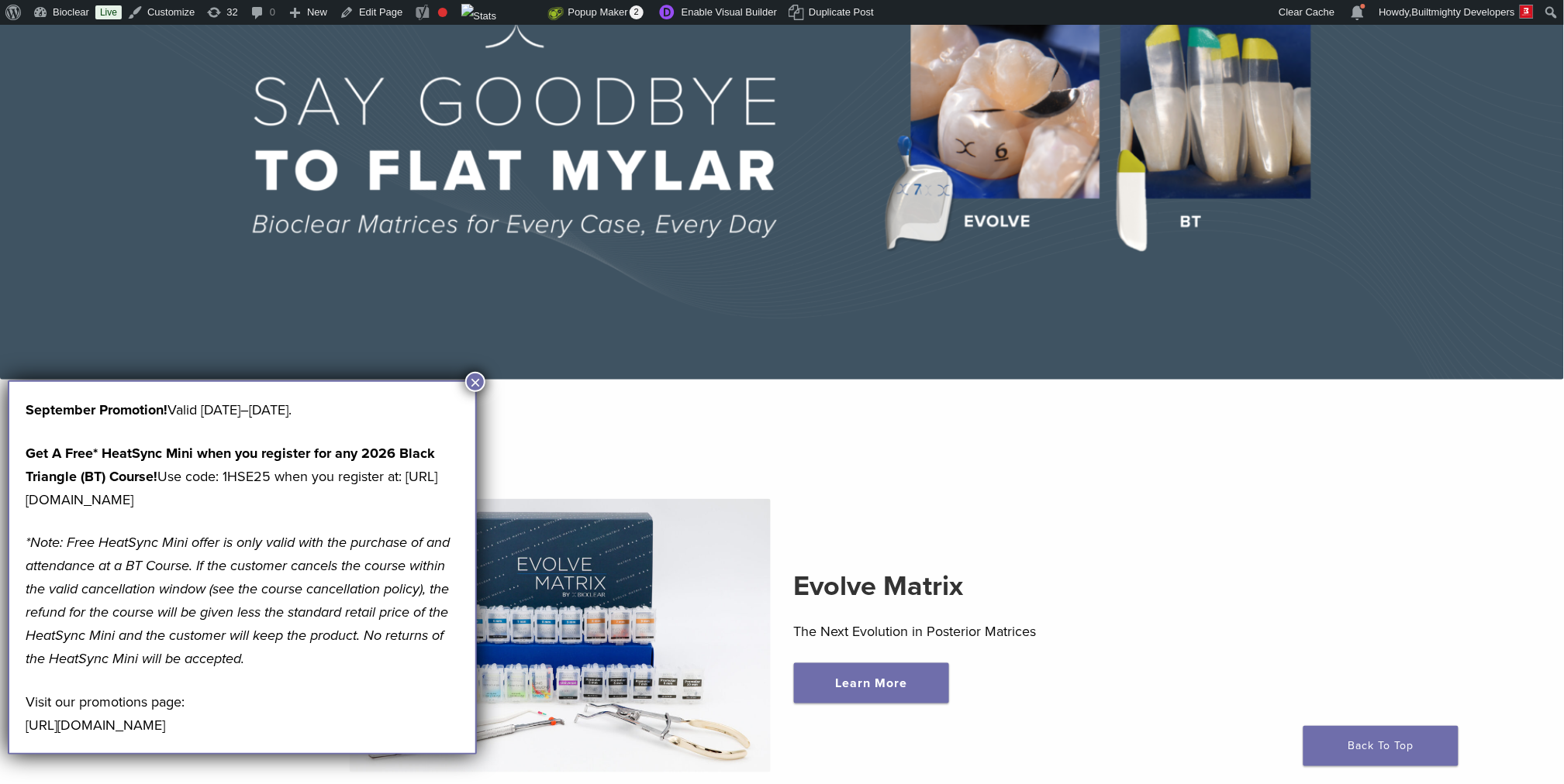
click at [134, 737] on p "Visit our promotions page: https://pages.bioclearmatrix.com/Bioclear-Product-Pr…" at bounding box center [242, 714] width 433 height 47
click at [474, 384] on button "×" at bounding box center [475, 382] width 20 height 20
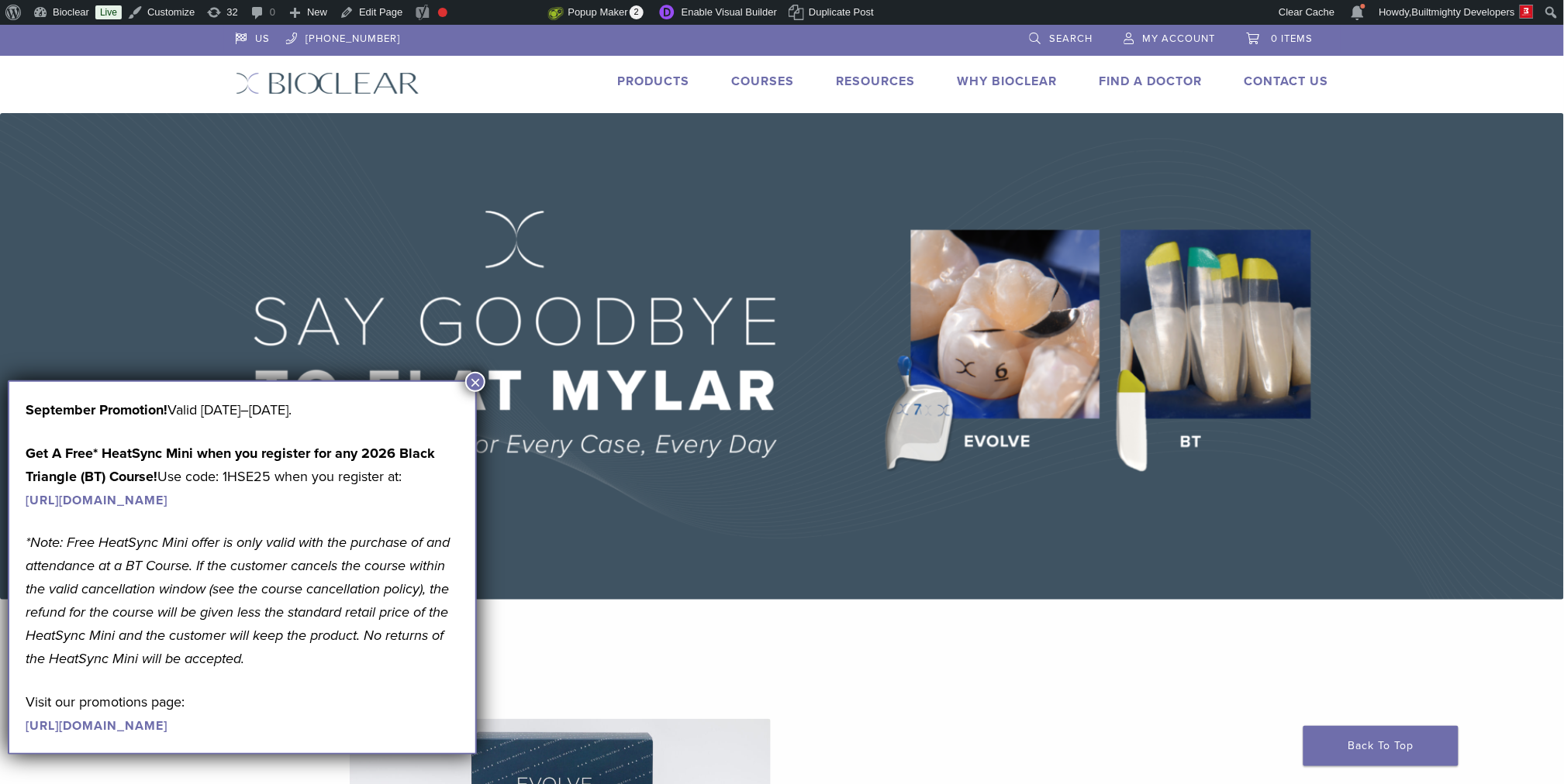
click at [476, 383] on button "×" at bounding box center [475, 382] width 20 height 20
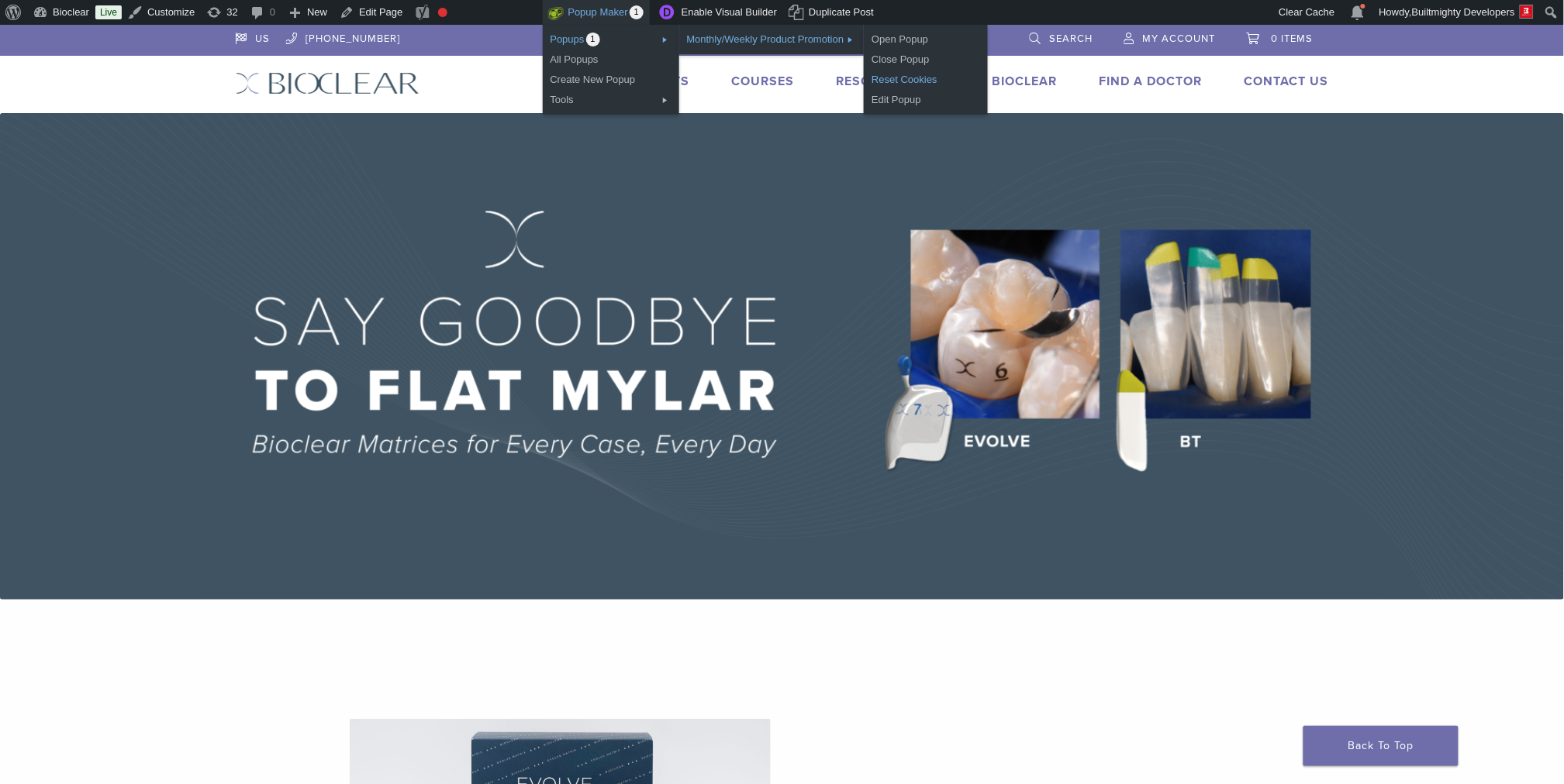
click at [915, 82] on link "Reset Cookies" at bounding box center [925, 80] width 124 height 20
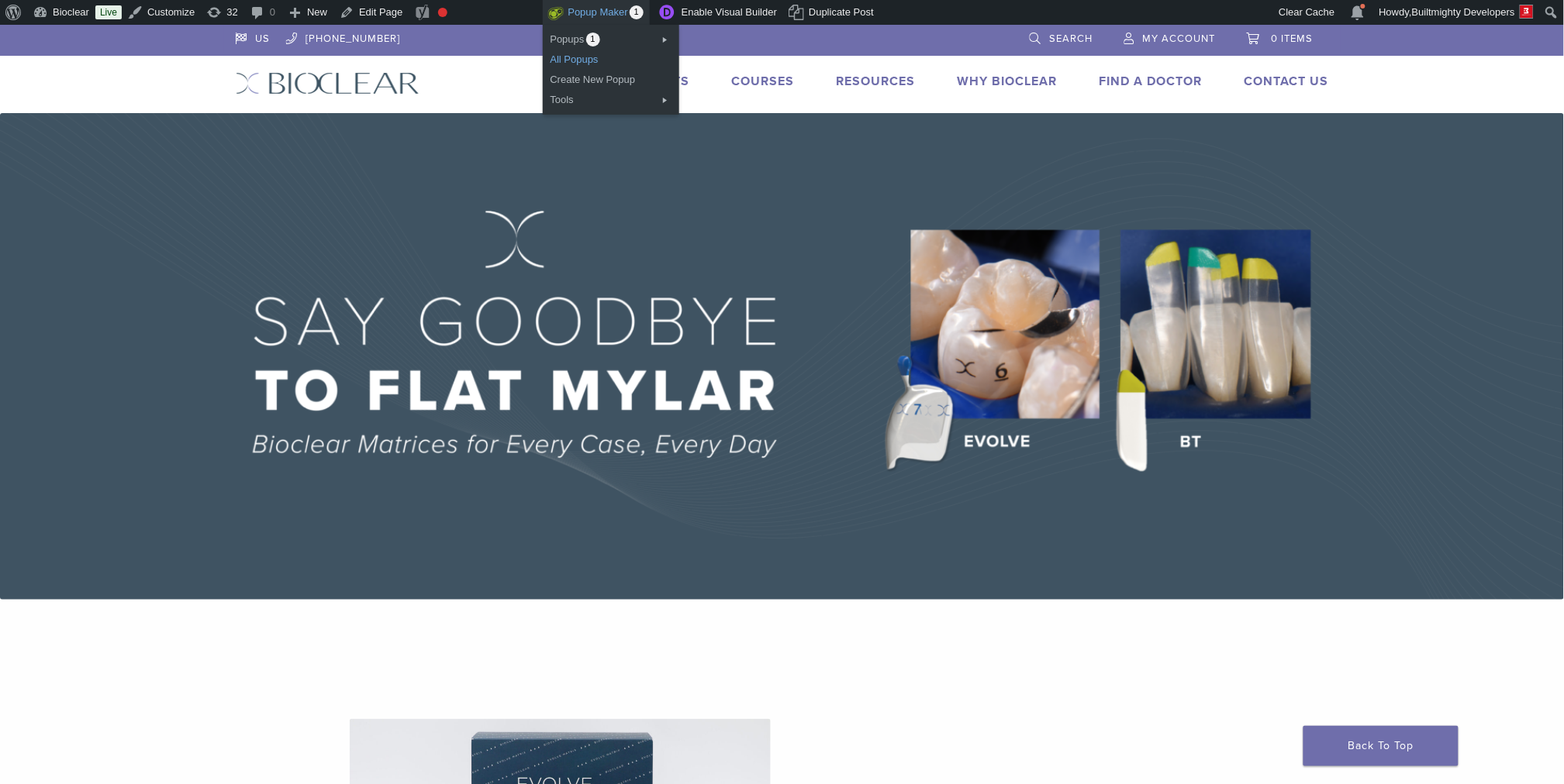
click at [581, 58] on link "All Popups" at bounding box center [610, 60] width 136 height 20
